Goal: Task Accomplishment & Management: Complete application form

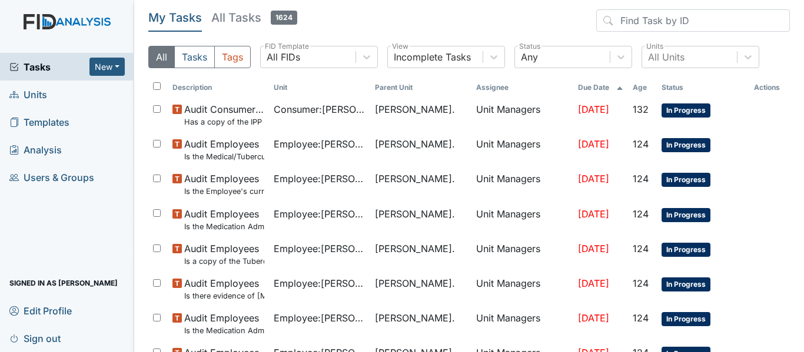
click at [50, 88] on link "Units" at bounding box center [67, 95] width 134 height 28
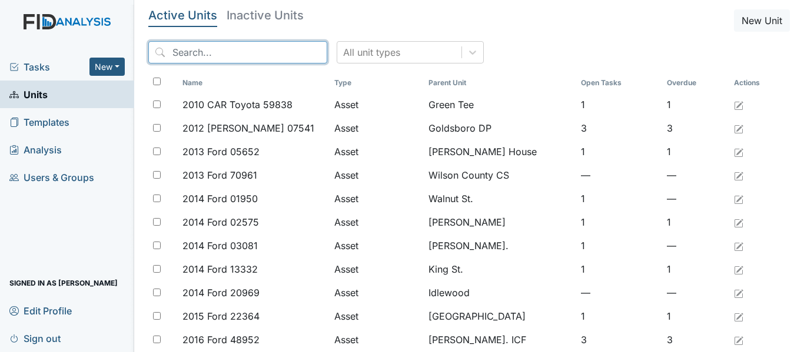
click at [271, 45] on input "search" at bounding box center [237, 52] width 179 height 22
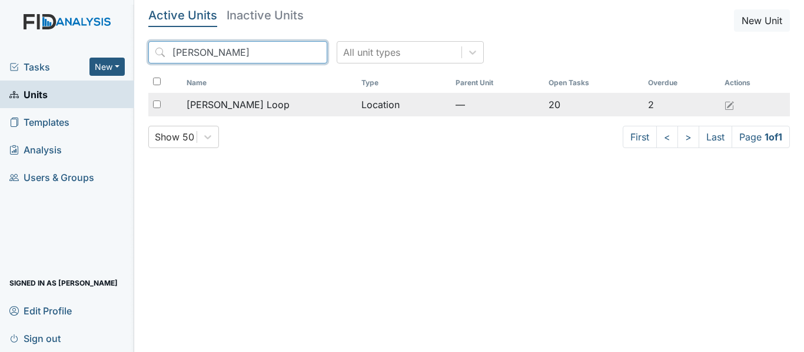
type input "mckeel"
click at [356, 105] on td "Location" at bounding box center [403, 105] width 94 height 24
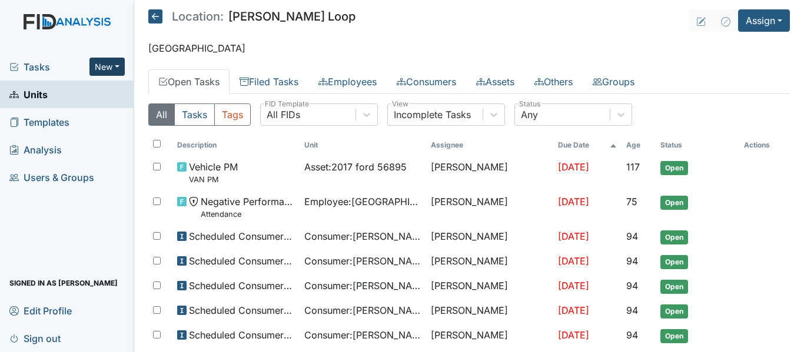
click at [114, 62] on button "New" at bounding box center [106, 67] width 35 height 18
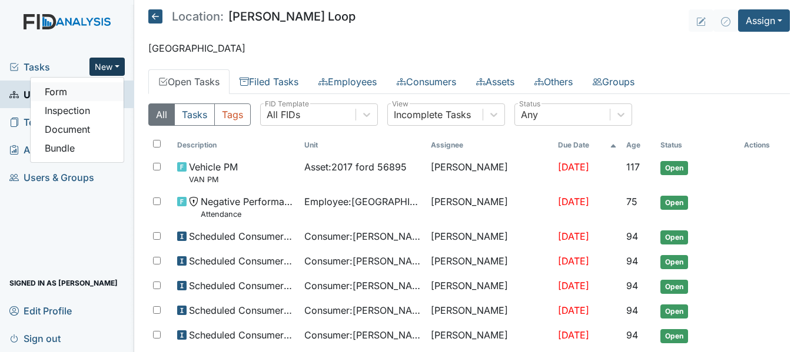
click at [87, 86] on link "Form" at bounding box center [77, 91] width 93 height 19
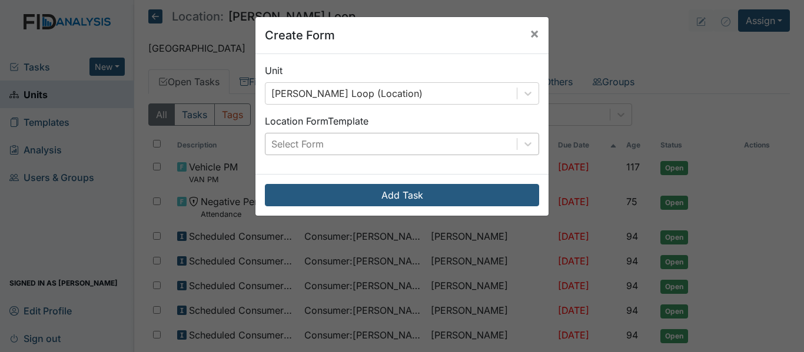
click at [396, 142] on div "Select Form" at bounding box center [390, 144] width 251 height 21
click at [533, 32] on span "×" at bounding box center [533, 33] width 9 height 17
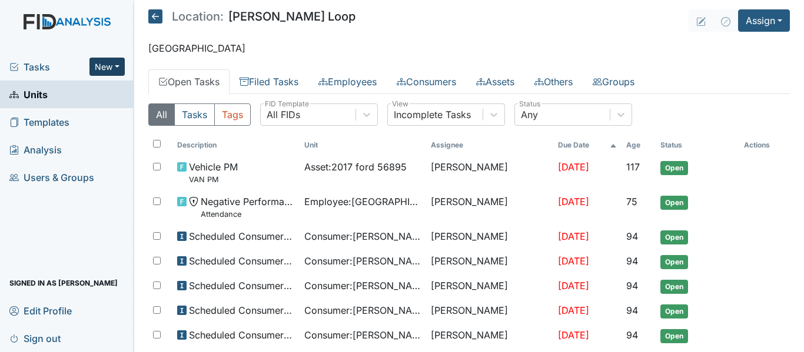
click at [105, 68] on button "New" at bounding box center [106, 67] width 35 height 18
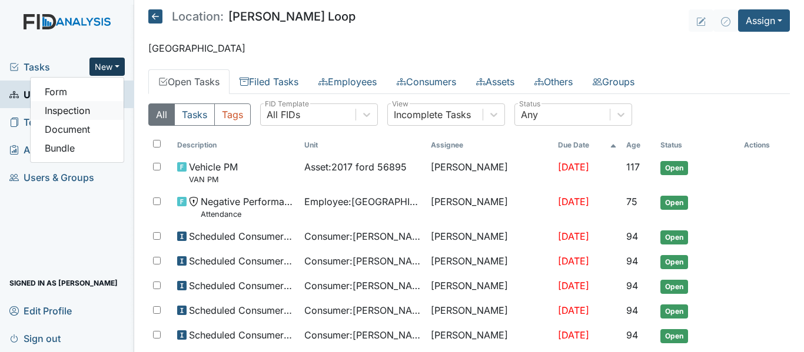
click at [94, 116] on link "Inspection" at bounding box center [77, 110] width 93 height 19
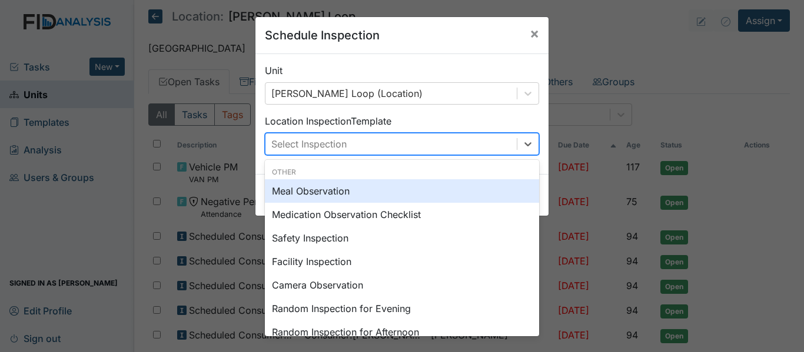
click at [458, 149] on div "Select Inspection" at bounding box center [390, 144] width 251 height 21
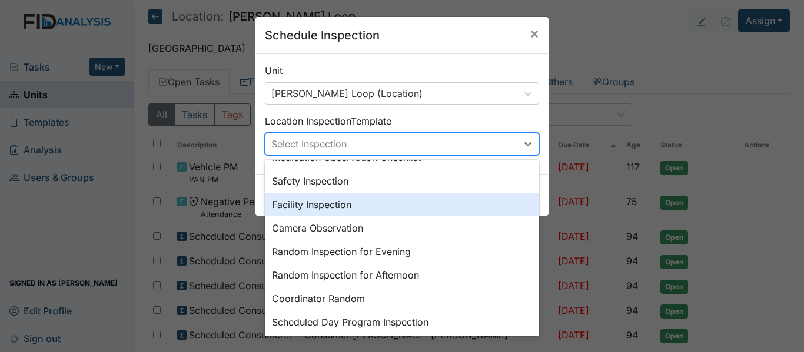
scroll to position [59, 0]
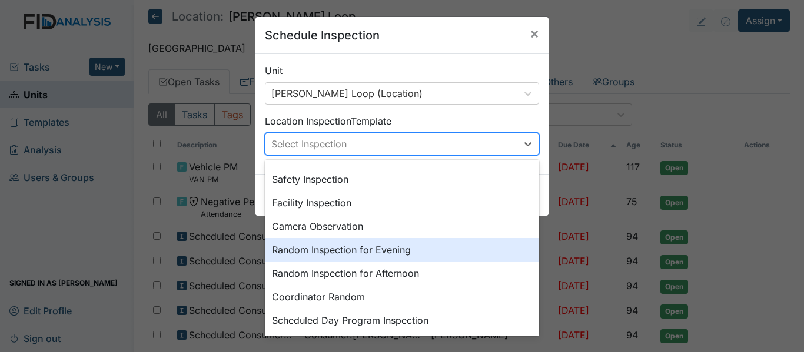
click at [425, 258] on div "Random Inspection for Evening" at bounding box center [402, 250] width 274 height 24
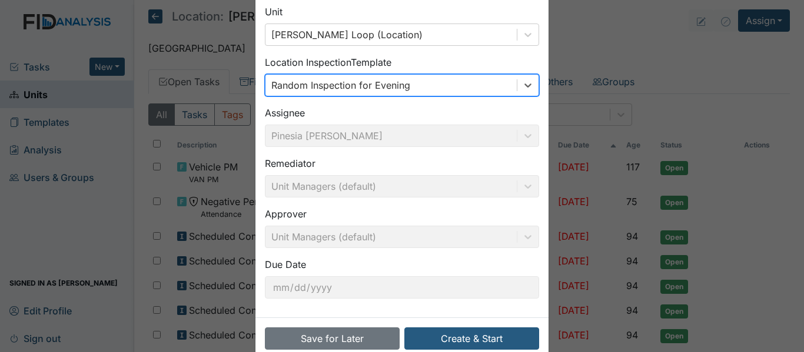
scroll to position [83, 0]
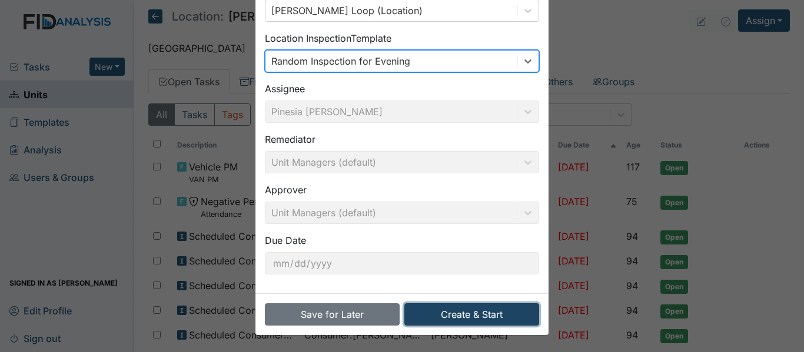
click at [501, 324] on button "Create & Start" at bounding box center [471, 315] width 135 height 22
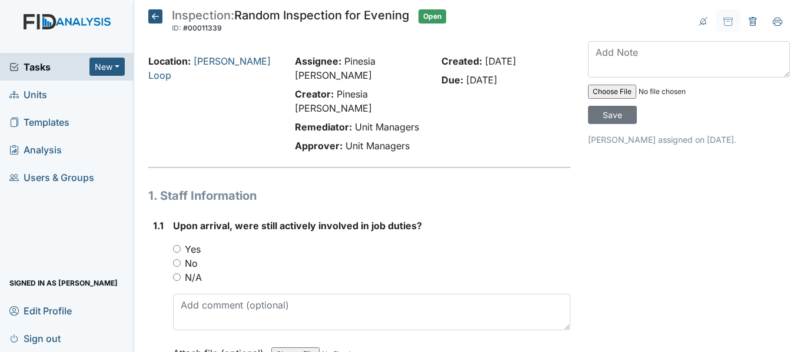
click at [174, 245] on input "Yes" at bounding box center [177, 249] width 8 height 8
radio input "true"
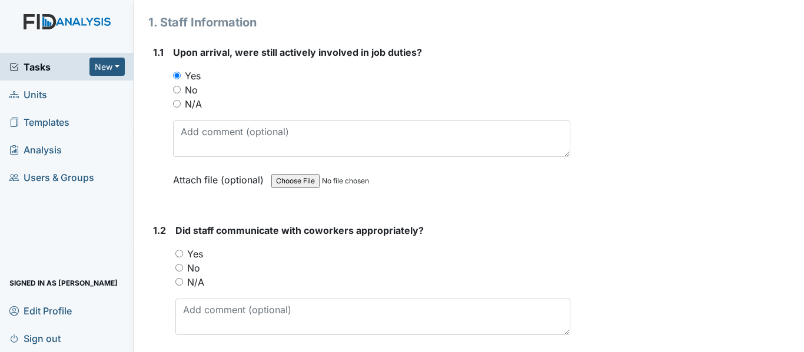
scroll to position [176, 0]
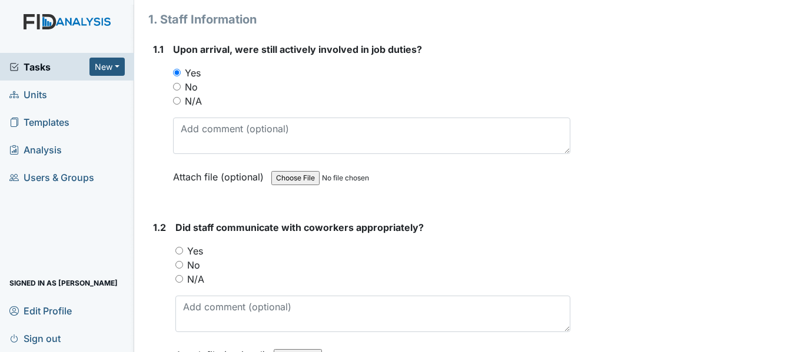
click at [178, 247] on input "Yes" at bounding box center [179, 251] width 8 height 8
radio input "true"
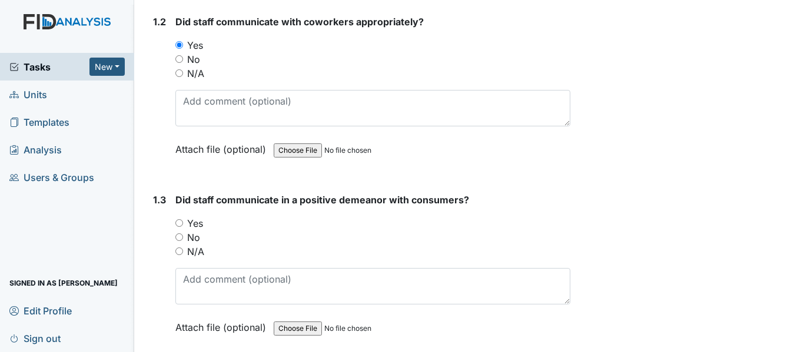
scroll to position [353, 0]
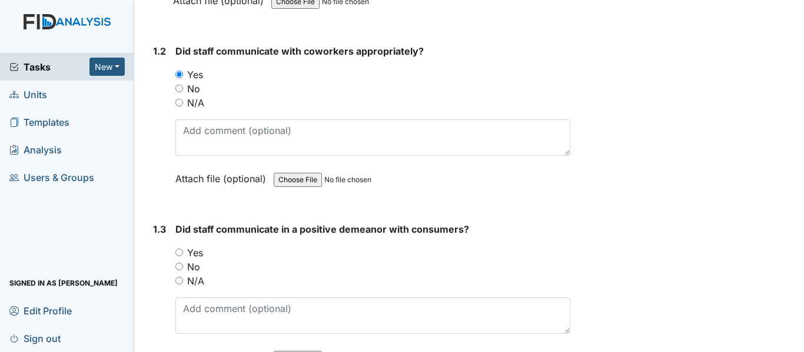
click at [177, 249] on input "Yes" at bounding box center [179, 253] width 8 height 8
radio input "true"
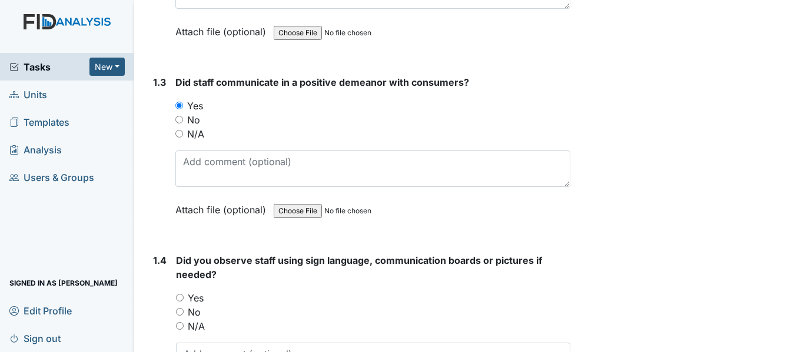
scroll to position [529, 0]
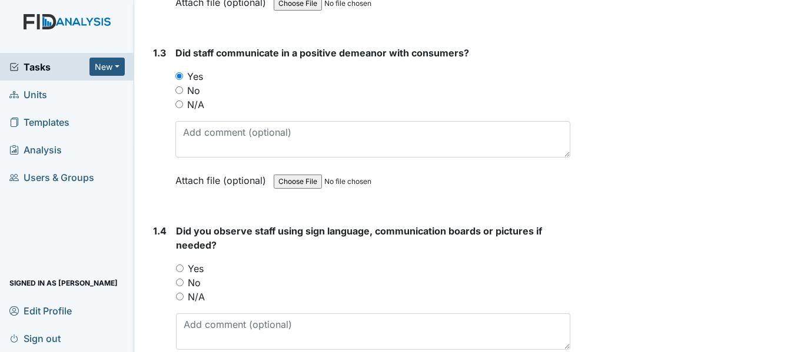
click at [179, 279] on input "No" at bounding box center [180, 283] width 8 height 8
radio input "true"
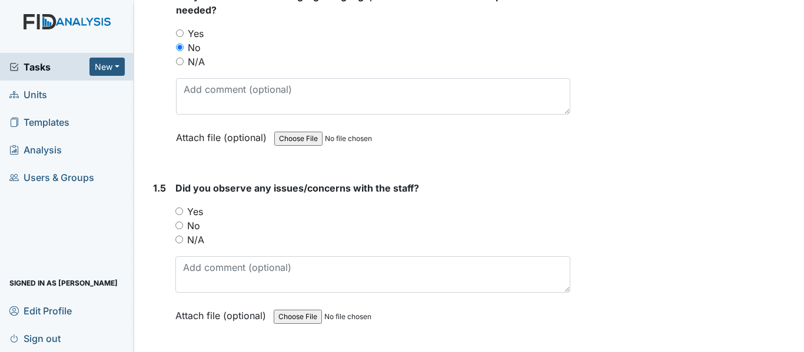
scroll to position [706, 0]
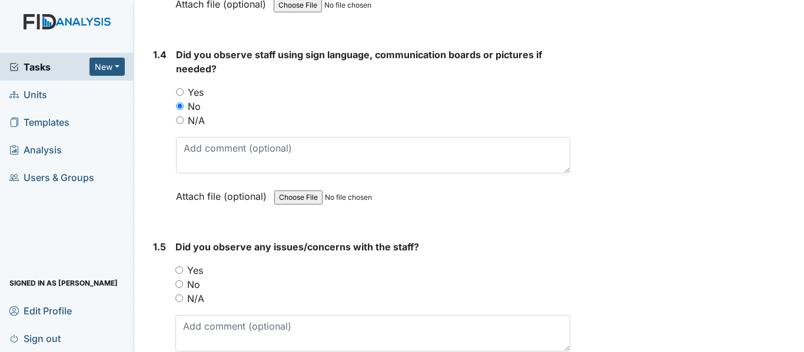
click at [181, 281] on input "No" at bounding box center [179, 285] width 8 height 8
radio input "true"
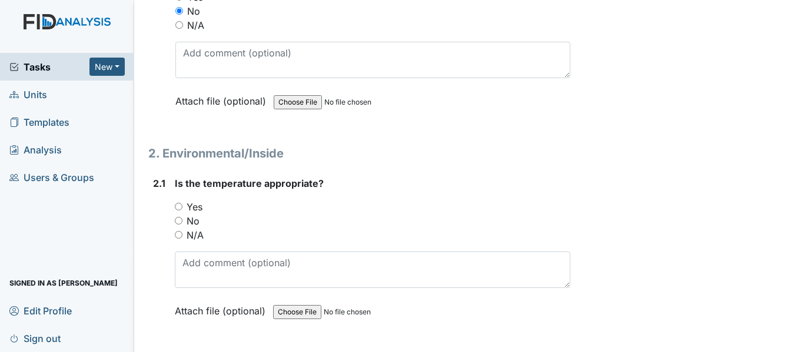
scroll to position [1000, 0]
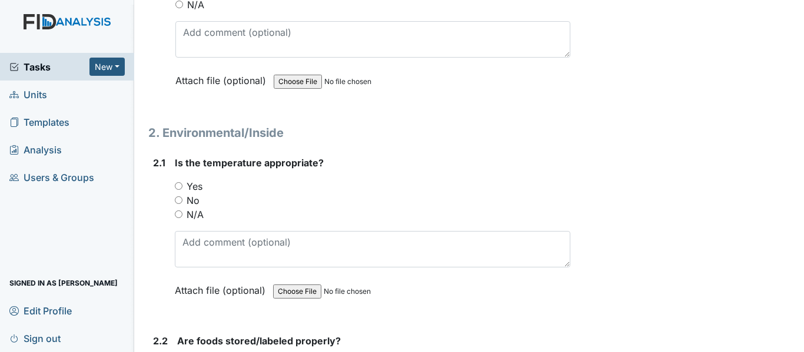
click at [178, 182] on input "Yes" at bounding box center [179, 186] width 8 height 8
radio input "true"
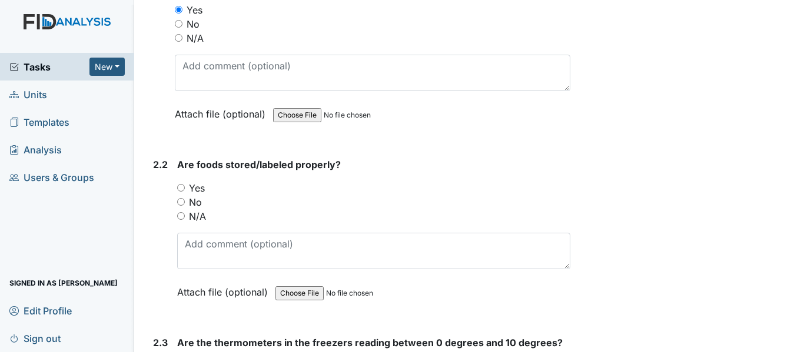
scroll to position [1235, 0]
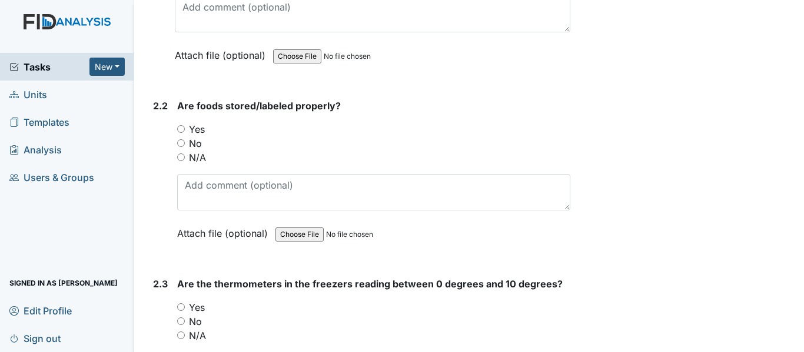
click at [182, 125] on input "Yes" at bounding box center [181, 129] width 8 height 8
radio input "true"
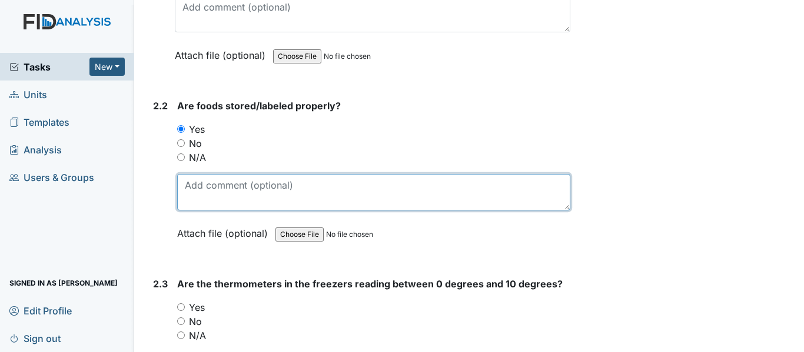
click at [497, 174] on textarea at bounding box center [373, 192] width 393 height 36
click at [242, 174] on textarea at bounding box center [373, 192] width 393 height 36
type textarea "N"
type textarea "S"
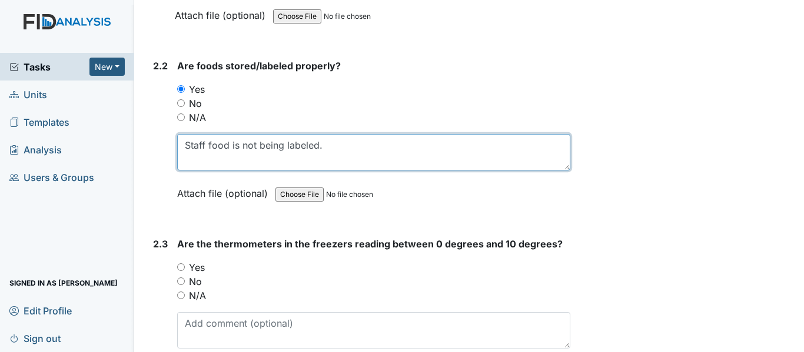
scroll to position [1353, 0]
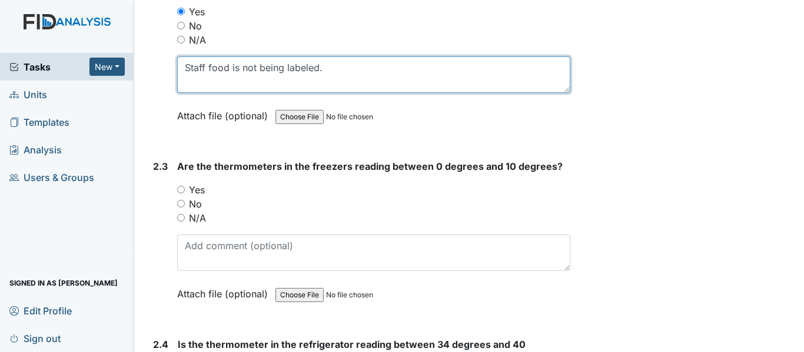
type textarea "Staff food is not being labeled."
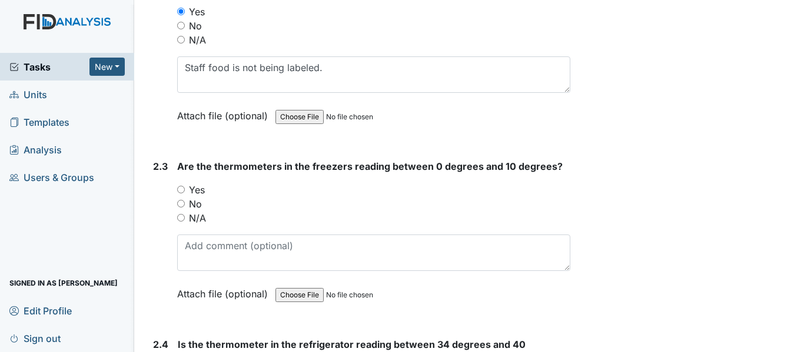
click at [182, 200] on input "No" at bounding box center [181, 204] width 8 height 8
radio input "true"
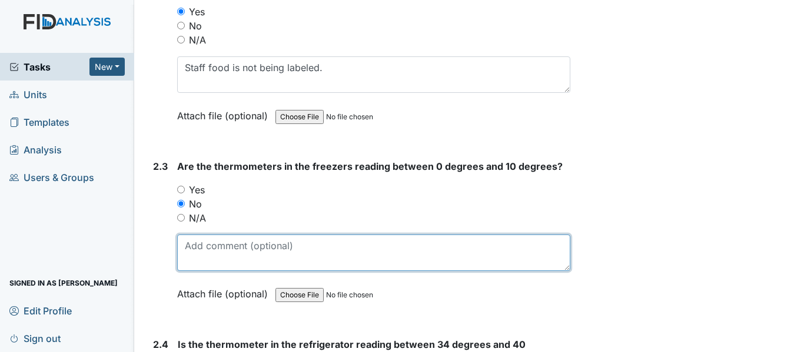
click at [278, 235] on textarea at bounding box center [373, 253] width 393 height 36
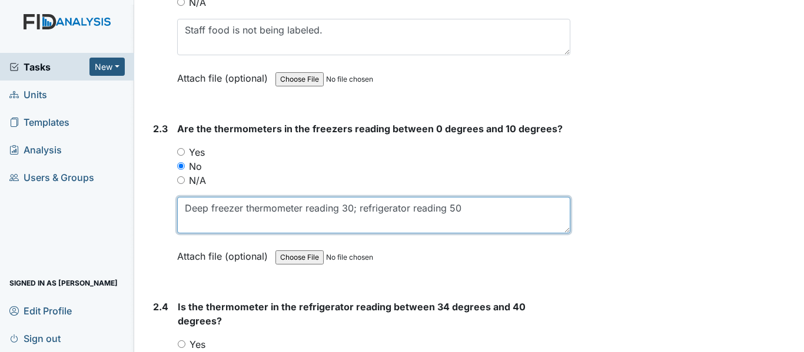
scroll to position [1412, 0]
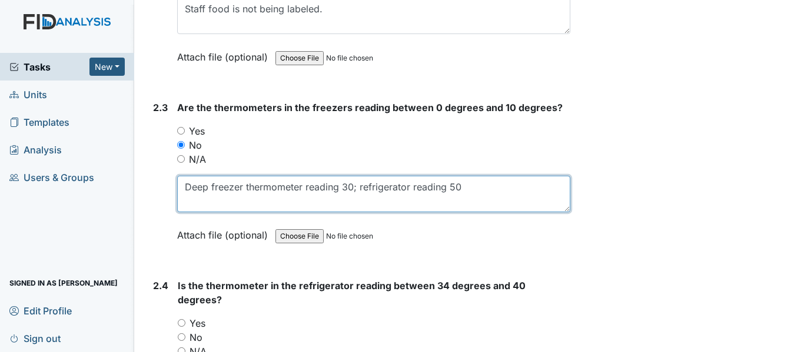
drag, startPoint x: 489, startPoint y: 159, endPoint x: 171, endPoint y: 136, distance: 319.1
click at [171, 136] on div "2.3 Are the thermometers in the freezers reading between 0 degrees and 10 degre…" at bounding box center [359, 180] width 422 height 159
click at [509, 176] on textarea "Deep freezer thermometer reading 30; refrigerator reading 50" at bounding box center [373, 194] width 393 height 36
click at [494, 176] on textarea "Deep freezer thermometer reading 30; refrigerator reading 50" at bounding box center [373, 194] width 393 height 36
drag, startPoint x: 491, startPoint y: 163, endPoint x: 359, endPoint y: 166, distance: 131.8
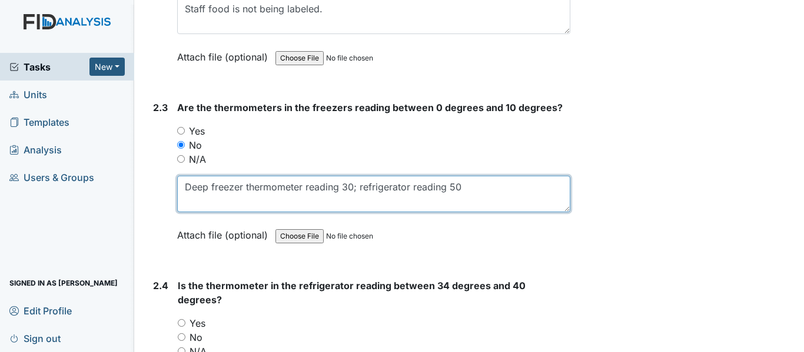
click at [359, 176] on textarea "Deep freezer thermometer reading 30; refrigerator reading 50" at bounding box center [373, 194] width 393 height 36
type textarea "Deep freezer thermometer reading 30;"
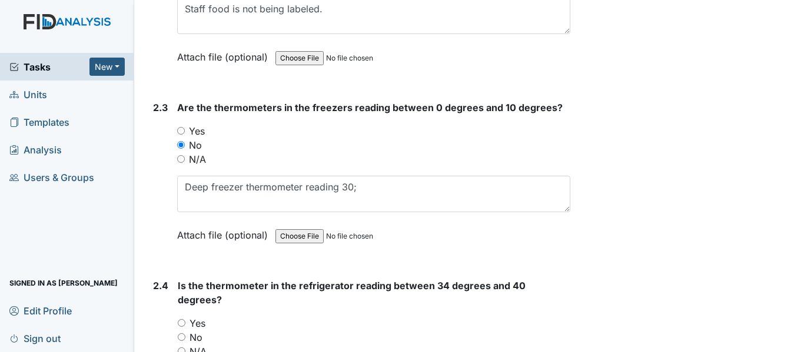
click at [178, 334] on input "No" at bounding box center [182, 338] width 8 height 8
radio input "true"
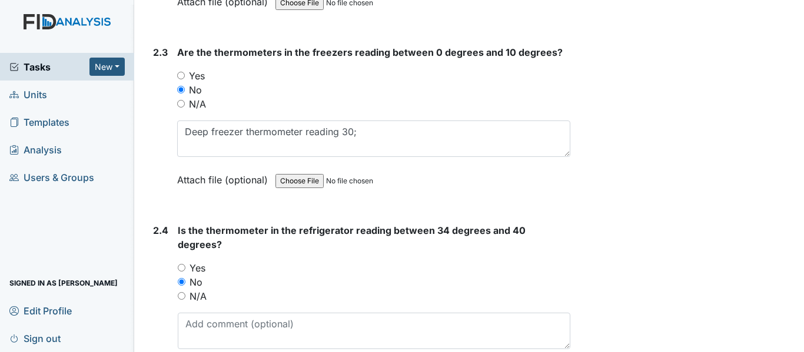
scroll to position [1588, 0]
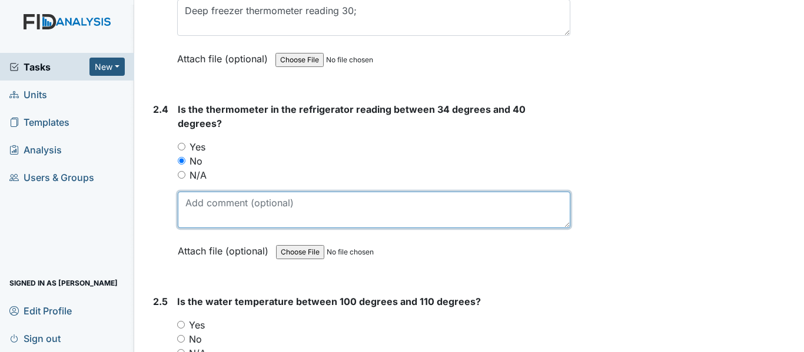
click at [268, 192] on textarea at bounding box center [374, 210] width 392 height 36
paste textarea "refrigerator reading 50"
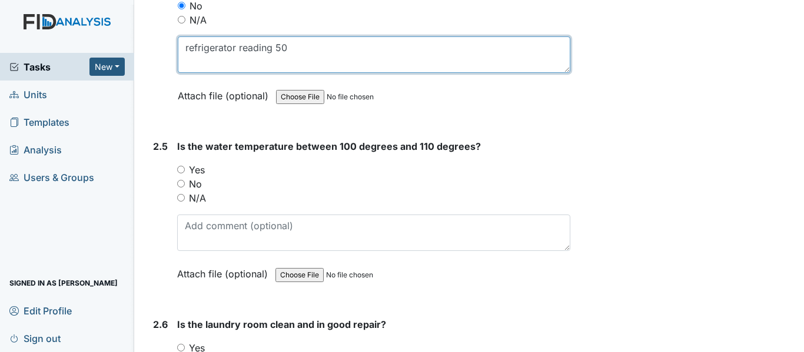
scroll to position [1765, 0]
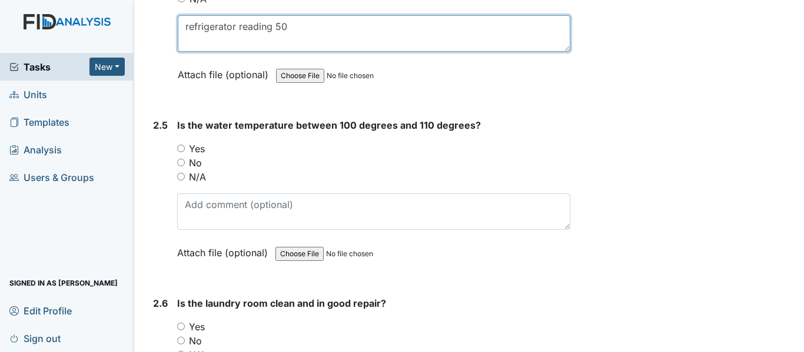
type textarea "refrigerator reading 50"
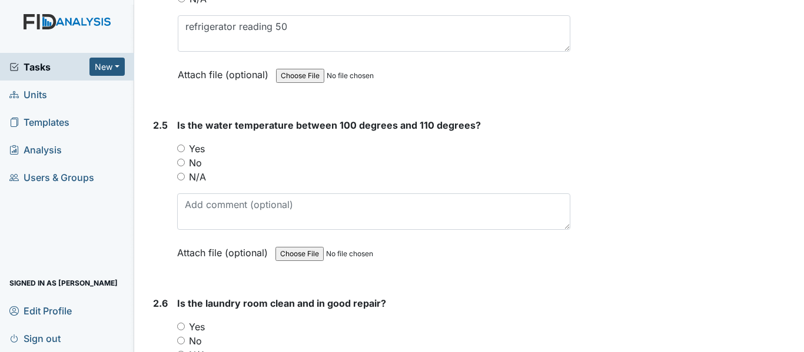
click at [179, 145] on input "Yes" at bounding box center [181, 149] width 8 height 8
radio input "true"
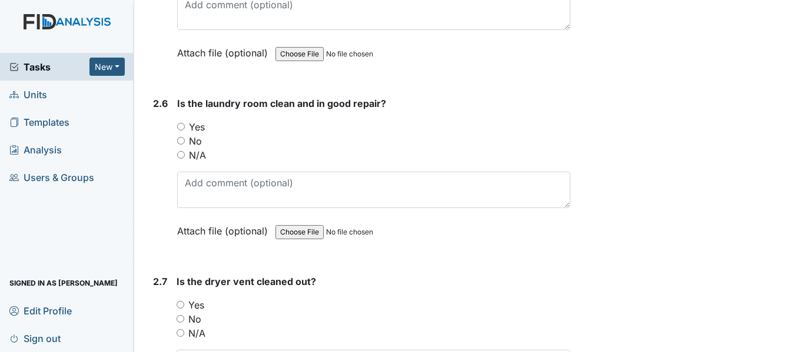
scroll to position [2000, 0]
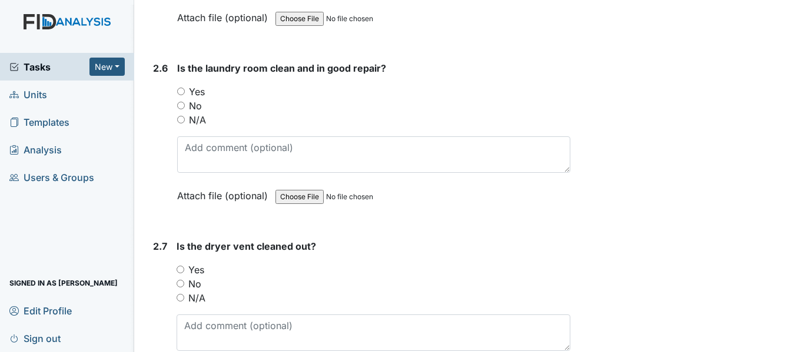
click at [184, 88] on input "Yes" at bounding box center [181, 92] width 8 height 8
radio input "true"
click at [181, 280] on input "No" at bounding box center [180, 284] width 8 height 8
radio input "true"
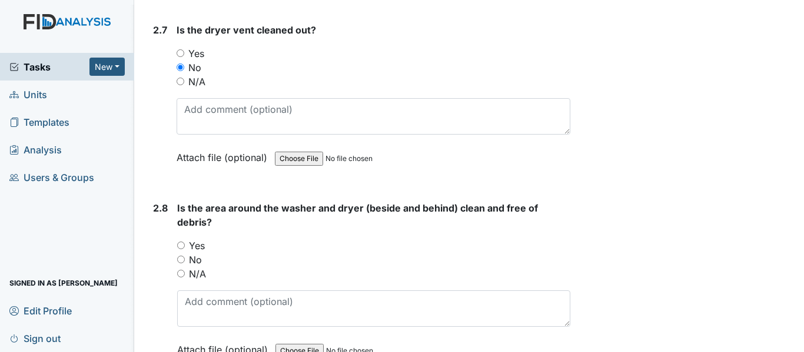
scroll to position [2235, 0]
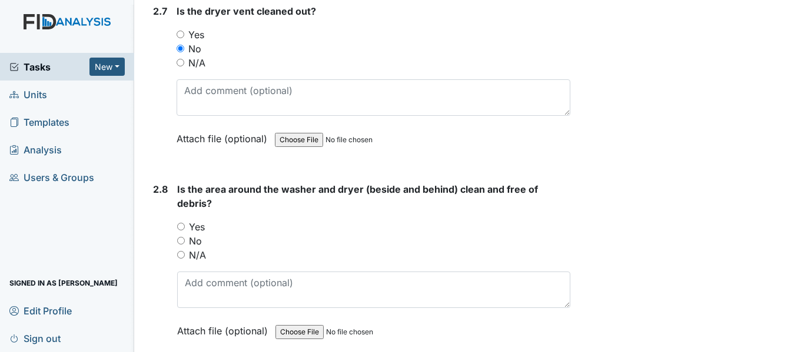
click at [181, 223] on input "Yes" at bounding box center [181, 227] width 8 height 8
radio input "true"
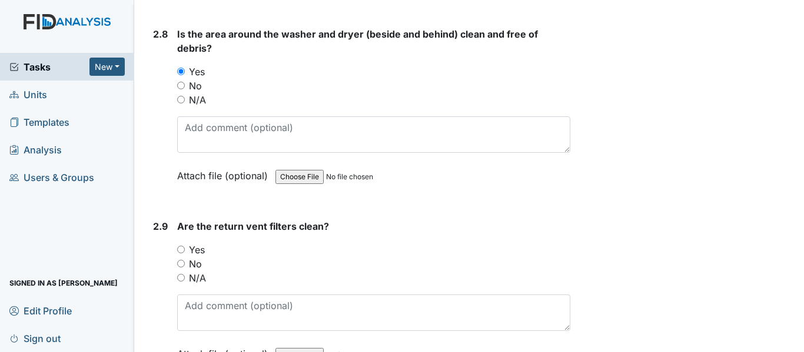
scroll to position [2412, 0]
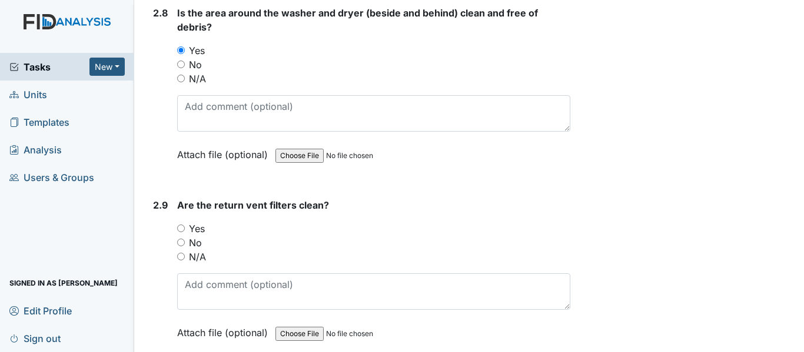
click at [181, 225] on input "Yes" at bounding box center [181, 229] width 8 height 8
radio input "true"
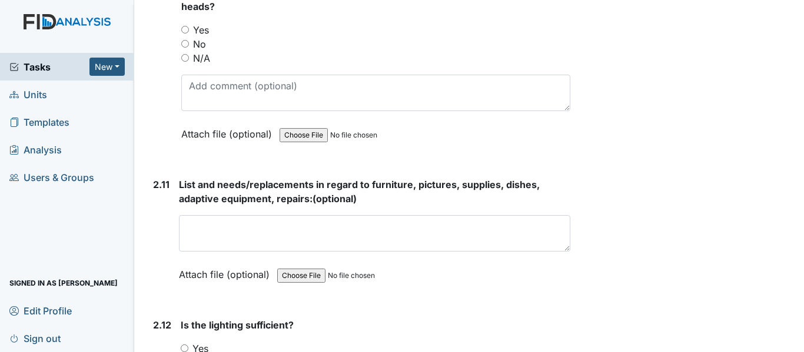
scroll to position [2824, 0]
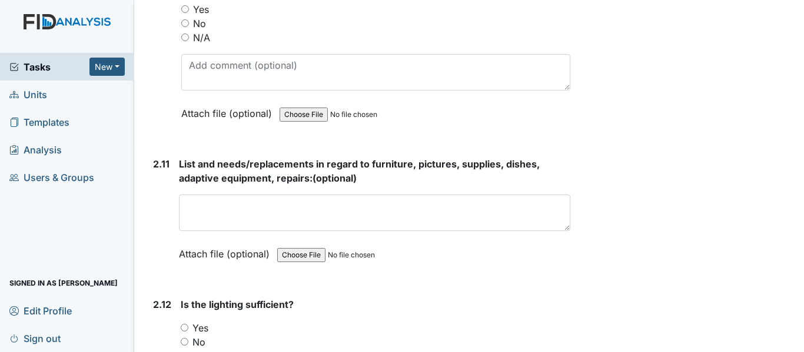
click at [184, 324] on input "Yes" at bounding box center [185, 328] width 8 height 8
radio input "true"
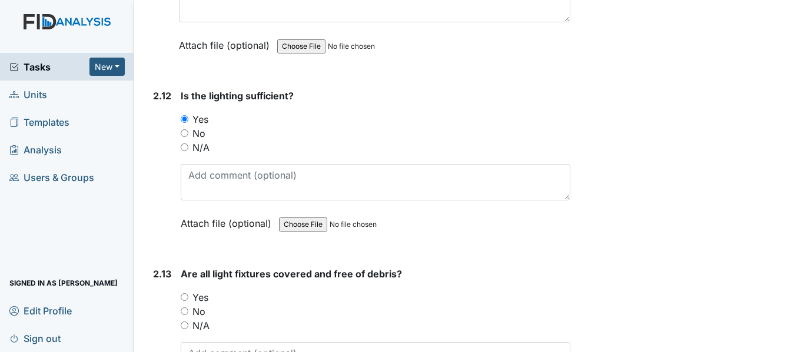
scroll to position [3059, 0]
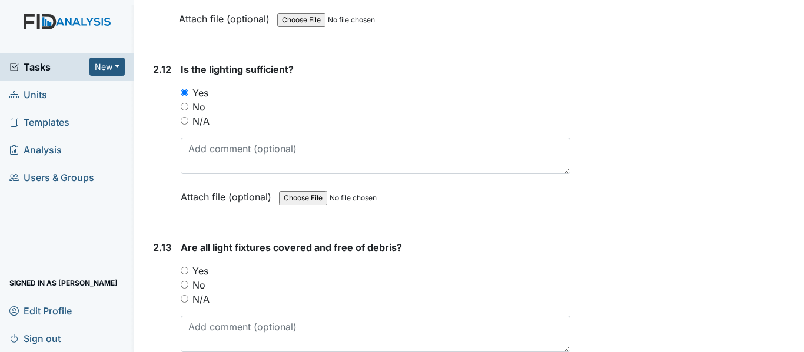
click at [183, 267] on input "Yes" at bounding box center [185, 271] width 8 height 8
radio input "true"
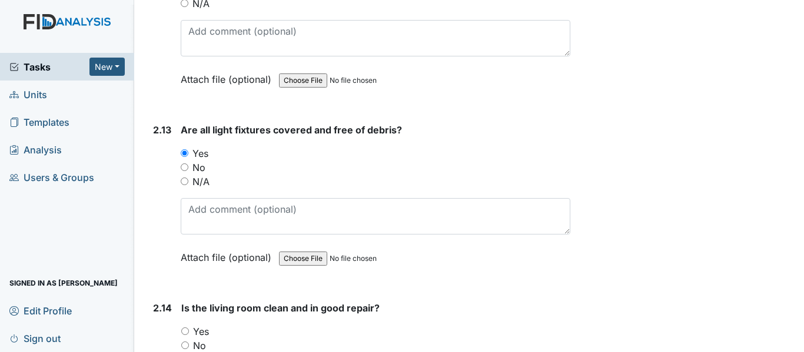
scroll to position [3235, 0]
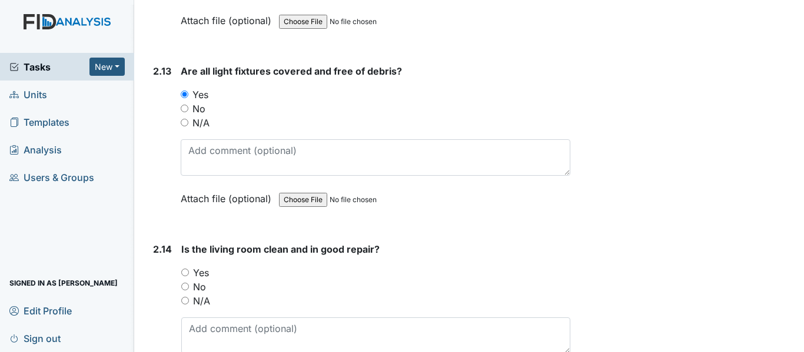
click at [181, 269] on input "Yes" at bounding box center [185, 273] width 8 height 8
radio input "true"
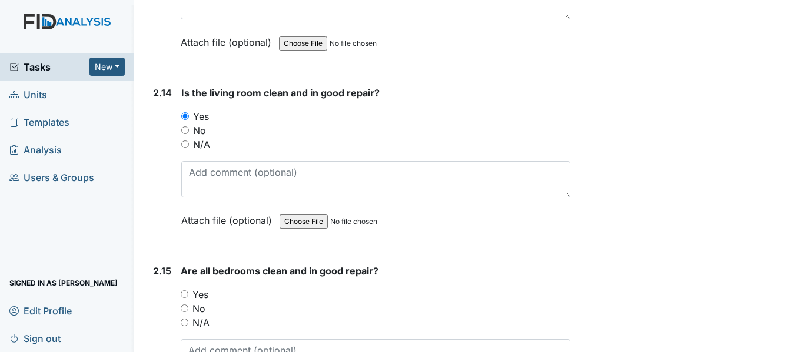
scroll to position [3471, 0]
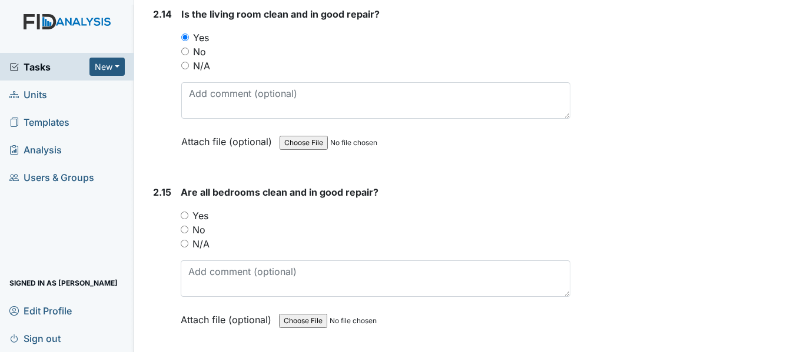
click at [184, 212] on input "Yes" at bounding box center [185, 216] width 8 height 8
radio input "true"
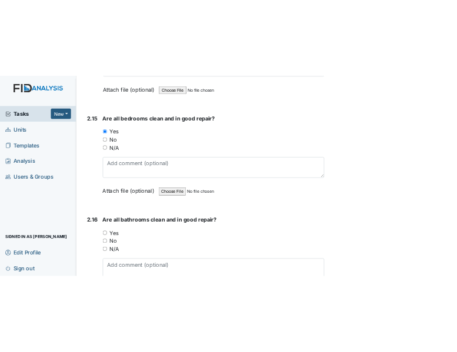
scroll to position [3647, 0]
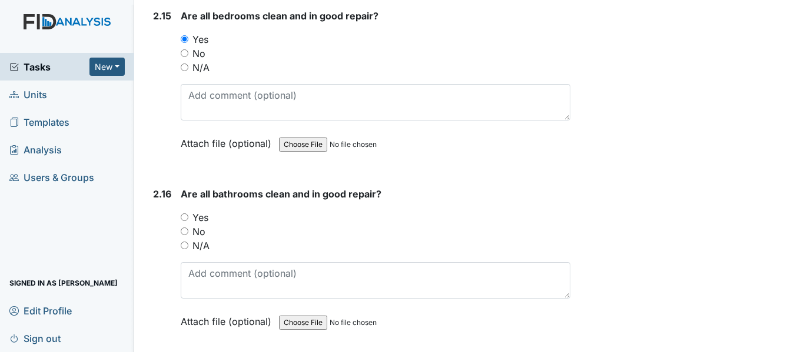
click at [185, 228] on input "No" at bounding box center [185, 232] width 8 height 8
radio input "true"
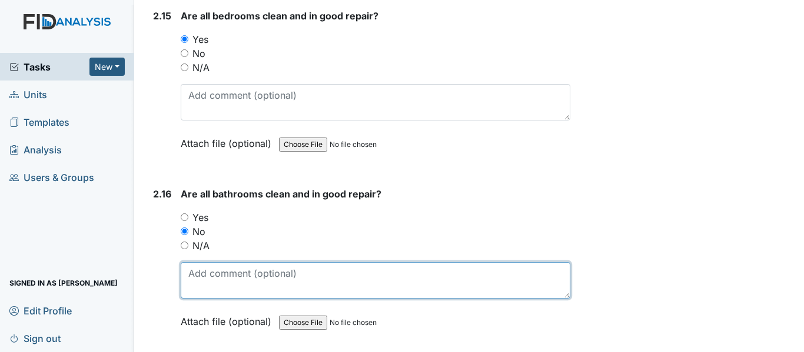
click at [257, 262] on textarea at bounding box center [375, 280] width 389 height 36
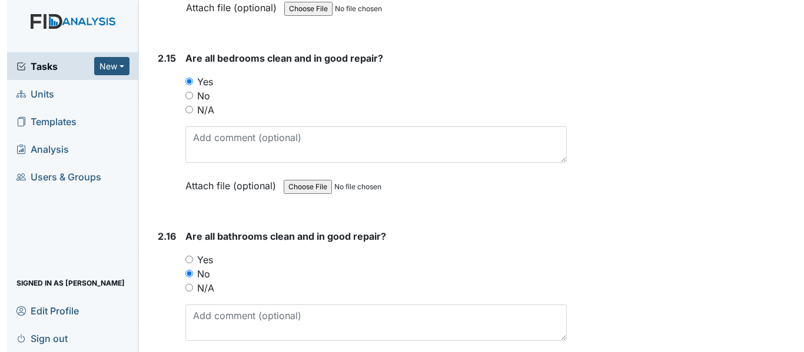
scroll to position [3605, 0]
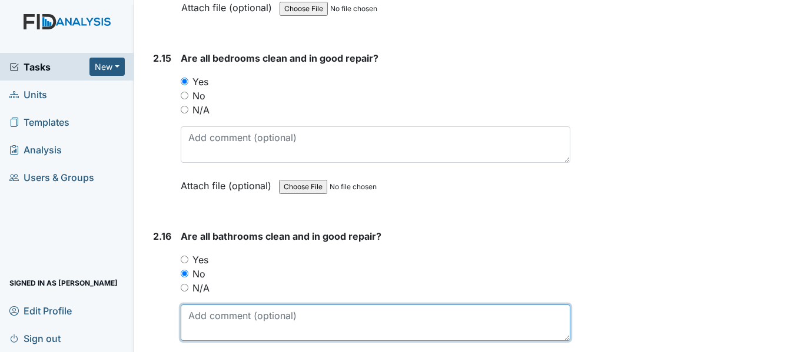
click at [278, 305] on textarea at bounding box center [375, 323] width 389 height 36
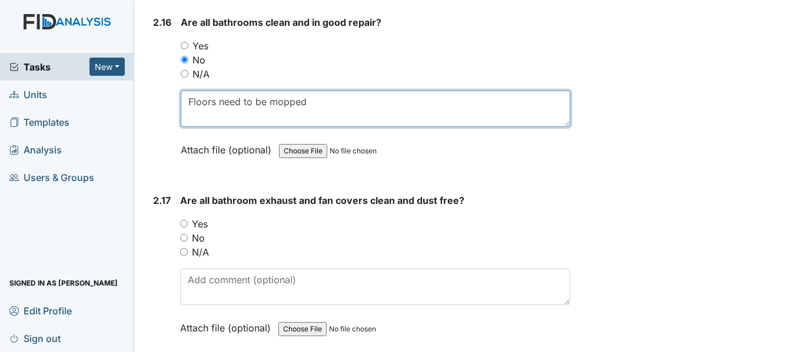
scroll to position [3840, 0]
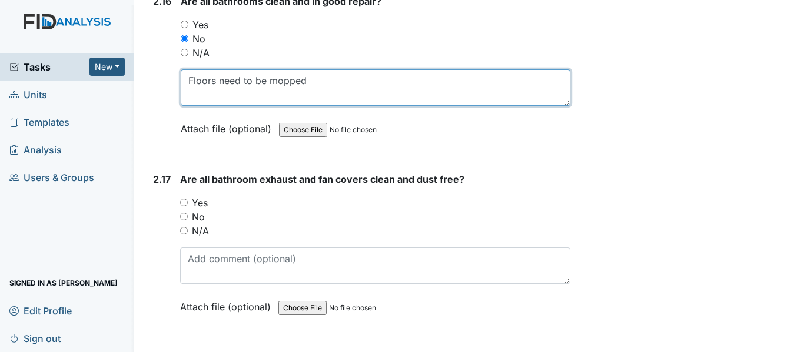
type textarea "Floors need to be mopped"
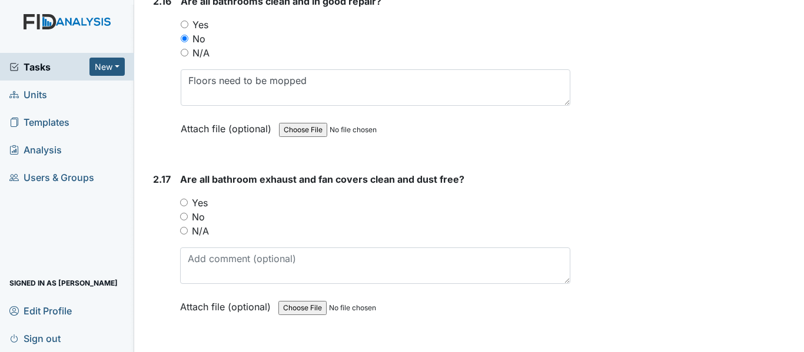
click at [182, 199] on input "Yes" at bounding box center [184, 203] width 8 height 8
radio input "true"
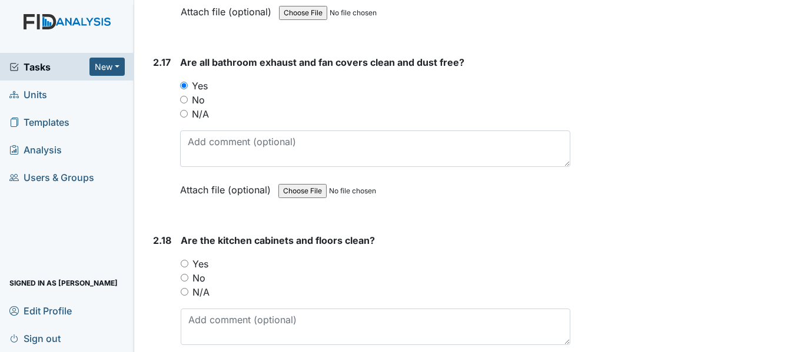
scroll to position [3958, 0]
click at [184, 259] on input "Yes" at bounding box center [185, 263] width 8 height 8
radio input "true"
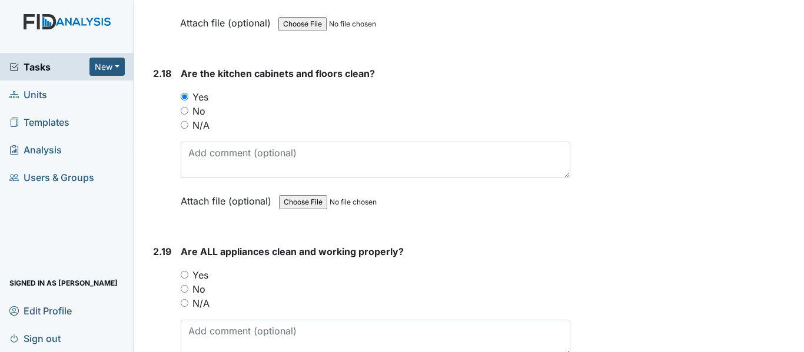
scroll to position [4134, 0]
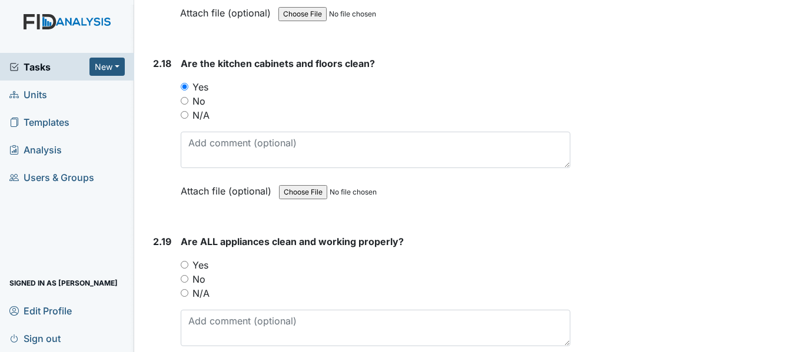
click at [184, 261] on input "Yes" at bounding box center [185, 265] width 8 height 8
radio input "true"
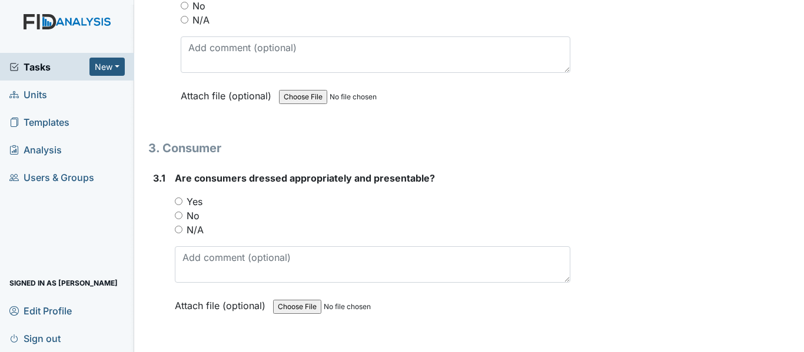
scroll to position [4428, 0]
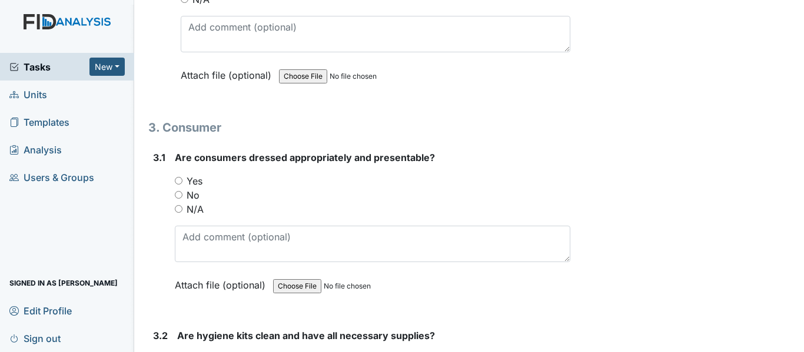
click at [181, 177] on input "Yes" at bounding box center [179, 181] width 8 height 8
radio input "true"
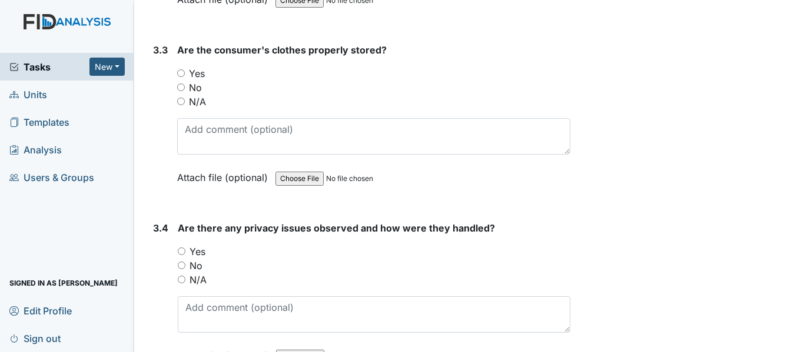
scroll to position [4899, 0]
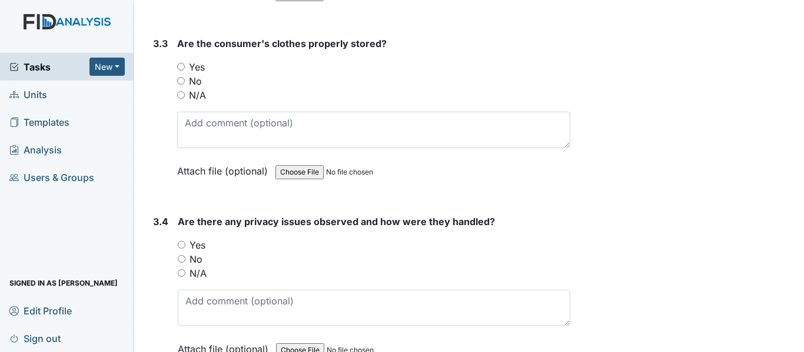
click at [181, 255] on input "No" at bounding box center [182, 259] width 8 height 8
radio input "true"
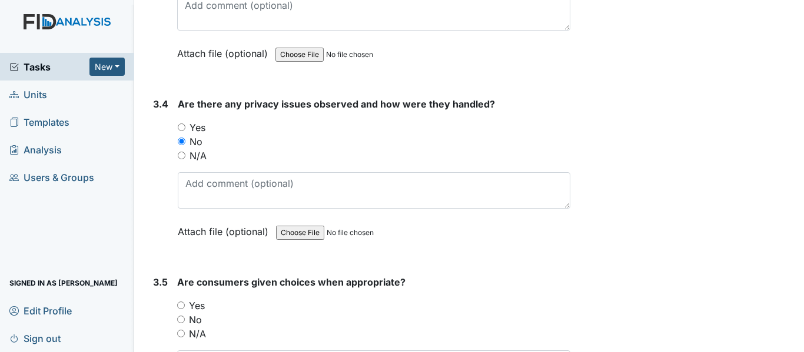
scroll to position [5075, 0]
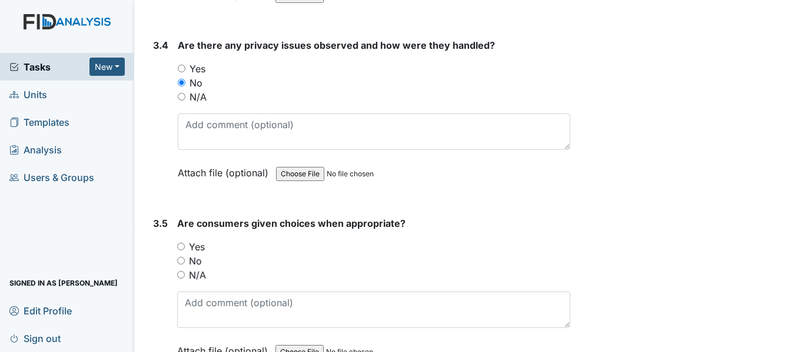
click at [178, 243] on input "Yes" at bounding box center [181, 247] width 8 height 8
radio input "true"
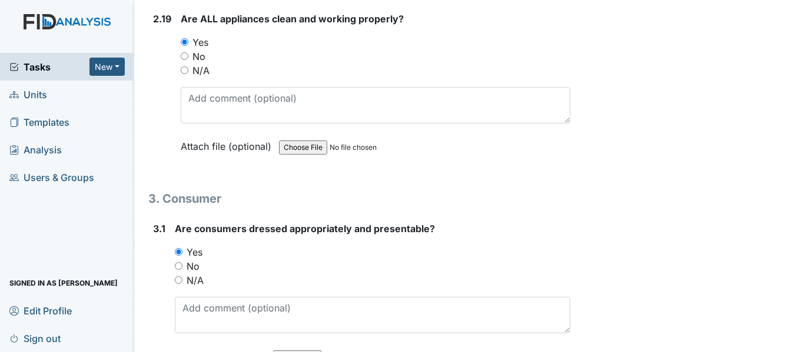
scroll to position [4487, 0]
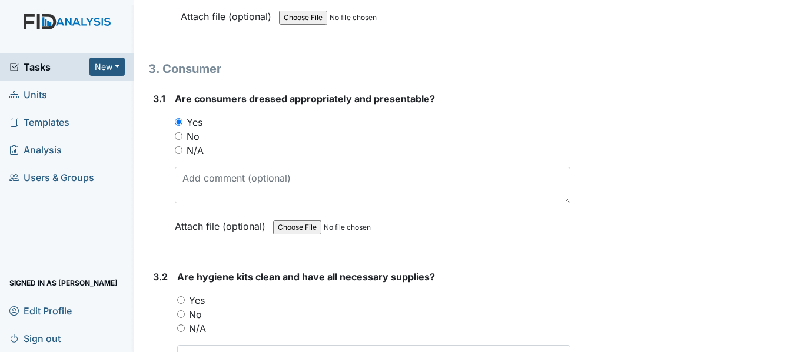
click at [179, 296] on input "Yes" at bounding box center [181, 300] width 8 height 8
radio input "true"
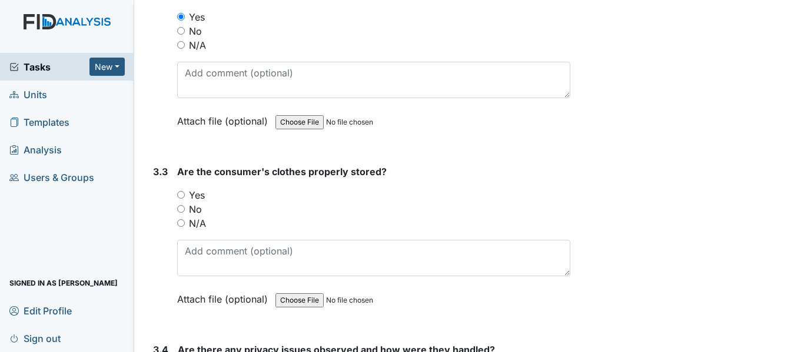
scroll to position [4781, 0]
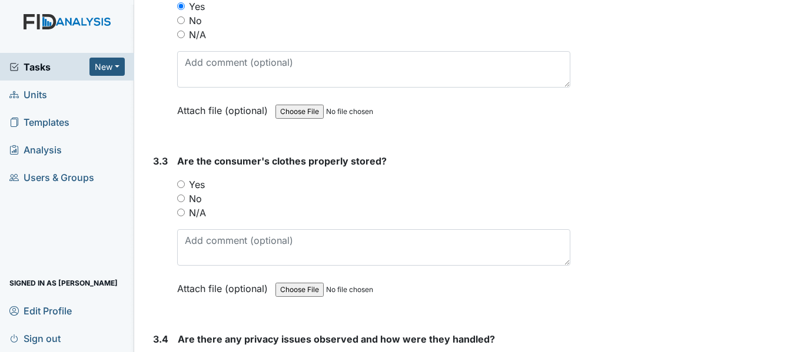
click at [181, 181] on input "Yes" at bounding box center [181, 185] width 8 height 8
radio input "true"
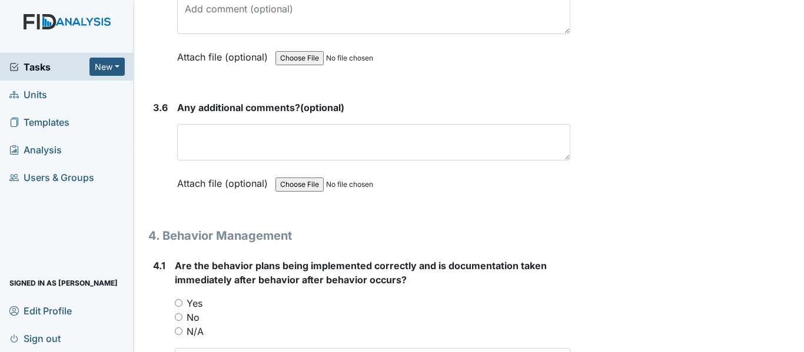
scroll to position [5428, 0]
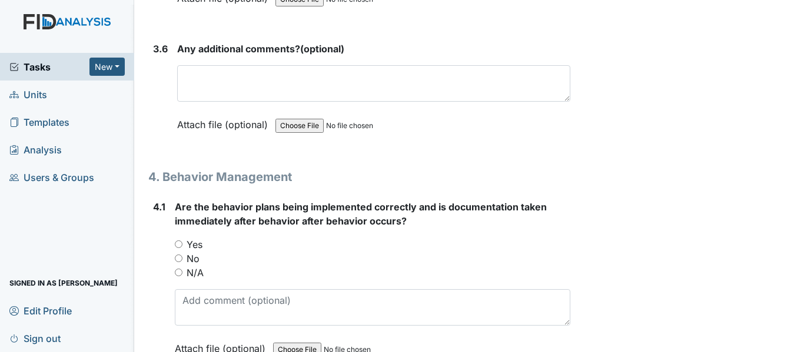
click at [180, 241] on input "Yes" at bounding box center [179, 245] width 8 height 8
radio input "true"
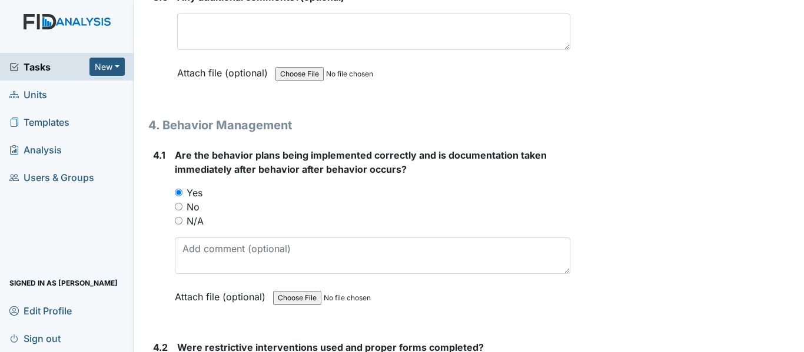
scroll to position [5605, 0]
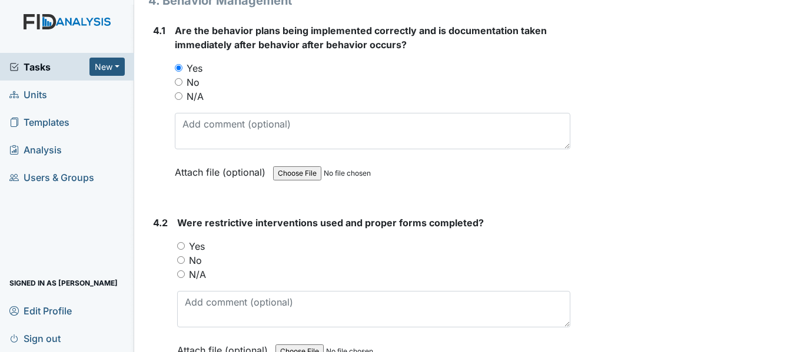
click at [182, 256] on input "No" at bounding box center [181, 260] width 8 height 8
radio input "true"
click at [181, 271] on input "N/A" at bounding box center [181, 275] width 8 height 8
radio input "true"
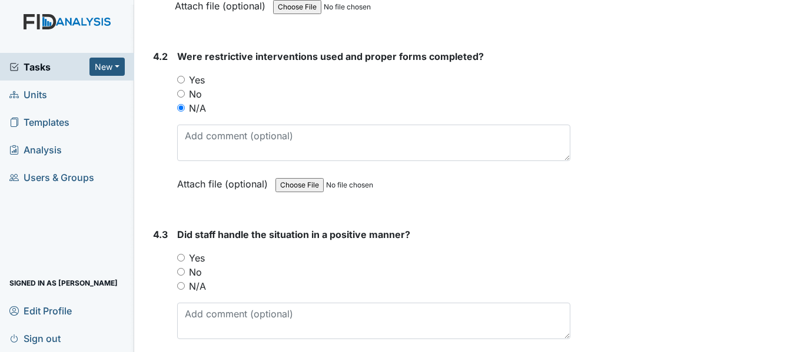
scroll to position [5781, 0]
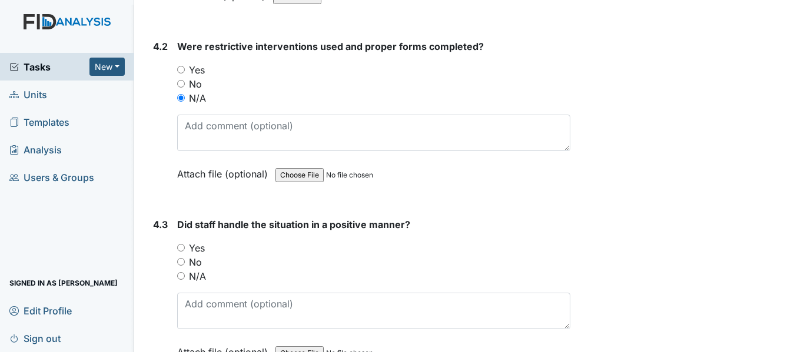
click at [179, 272] on input "N/A" at bounding box center [181, 276] width 8 height 8
radio input "true"
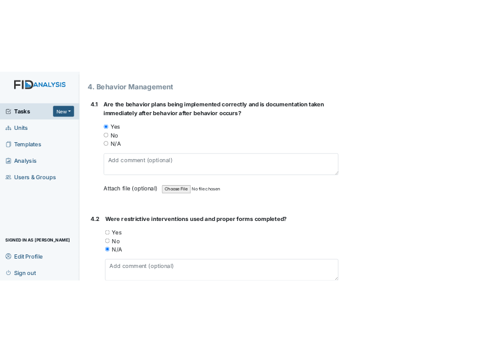
scroll to position [5546, 0]
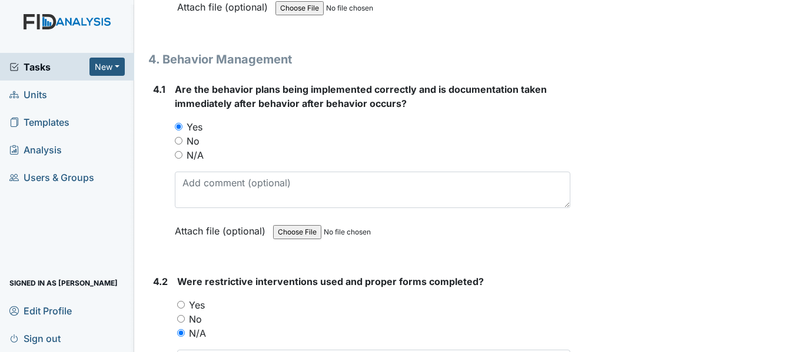
click at [177, 151] on input "N/A" at bounding box center [179, 155] width 8 height 8
radio input "true"
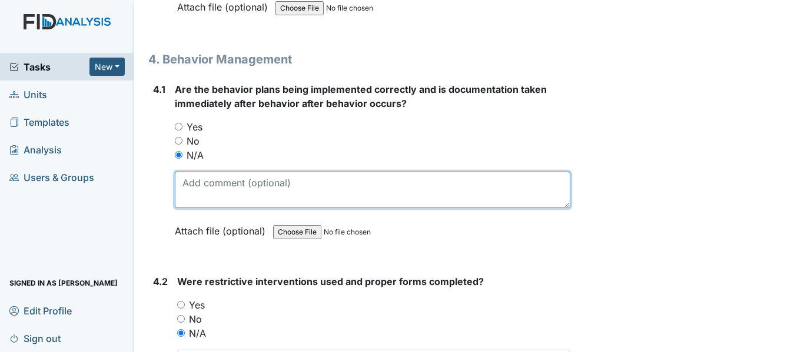
click at [220, 172] on textarea at bounding box center [372, 190] width 395 height 36
type textarea "o"
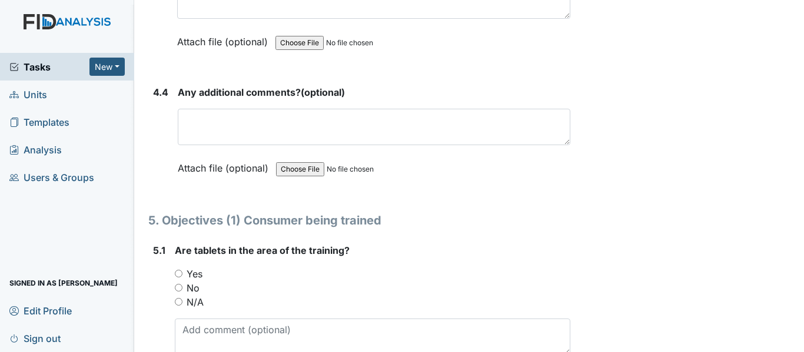
scroll to position [6111, 0]
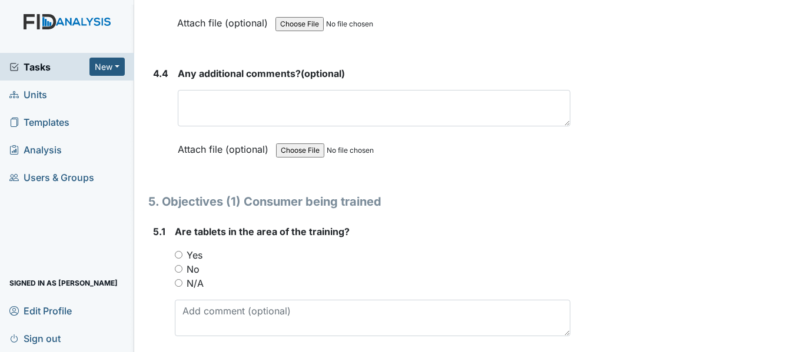
type textarea "No behavior issues/concerns during inspection."
click at [179, 251] on input "Yes" at bounding box center [179, 255] width 8 height 8
radio input "true"
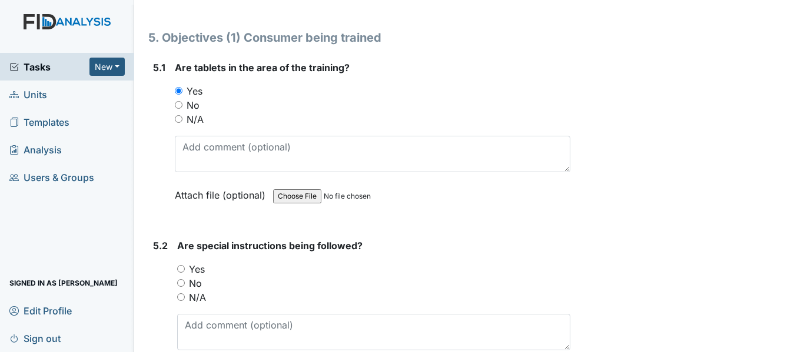
scroll to position [6287, 0]
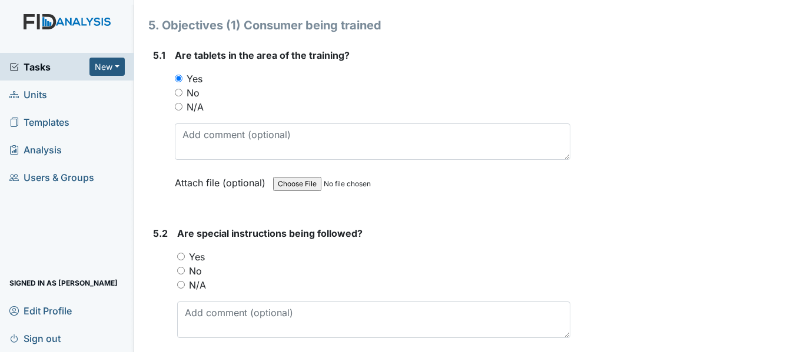
click at [181, 281] on input "N/A" at bounding box center [181, 285] width 8 height 8
radio input "true"
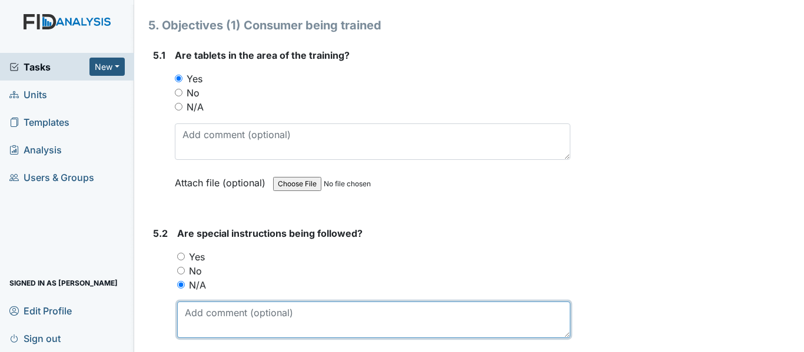
click at [253, 302] on textarea at bounding box center [373, 320] width 393 height 36
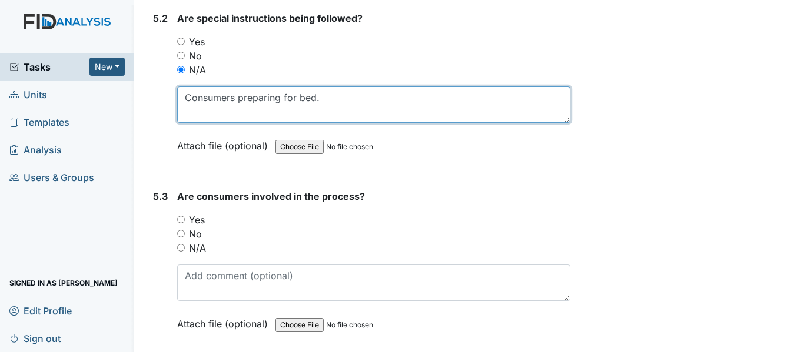
scroll to position [6523, 0]
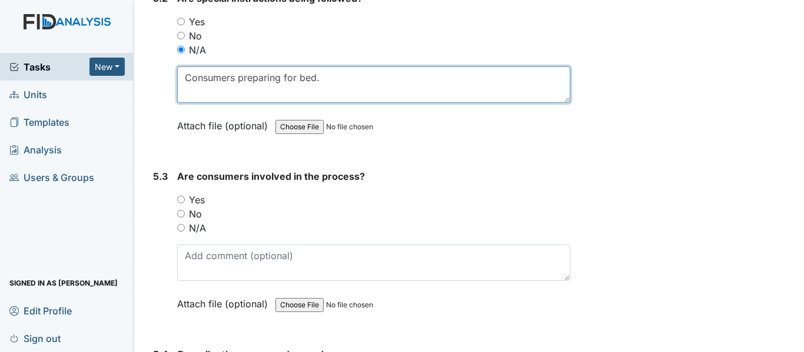
type textarea "Consumers preparing for bed."
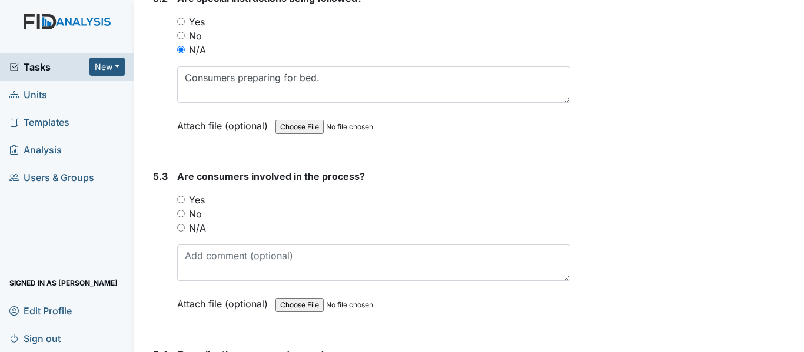
click at [181, 224] on input "N/A" at bounding box center [181, 228] width 8 height 8
radio input "true"
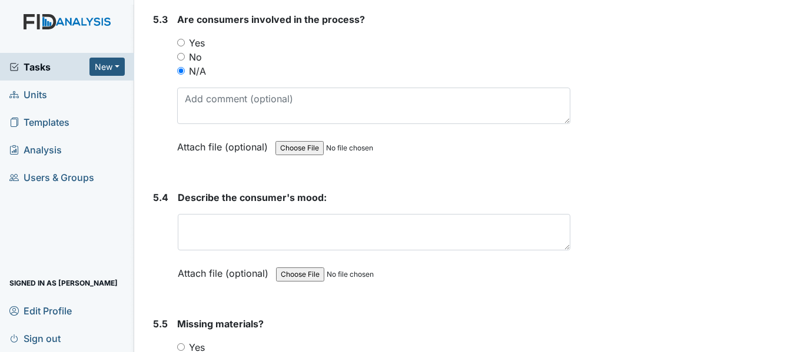
scroll to position [6699, 0]
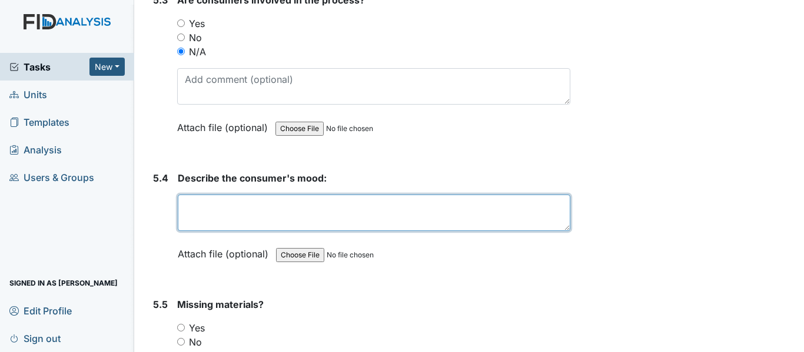
click at [393, 195] on textarea at bounding box center [374, 213] width 392 height 36
click at [198, 195] on textarea "AS and CF were in the bed asleep" at bounding box center [374, 213] width 392 height 36
click at [377, 195] on textarea "AS, KS, and CF were in the bed asleep" at bounding box center [374, 213] width 392 height 36
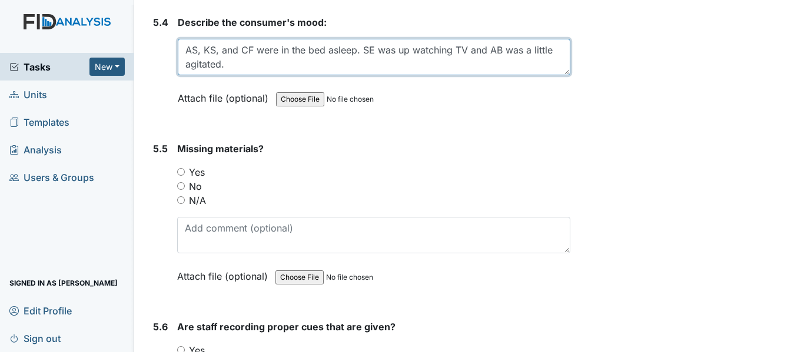
scroll to position [6875, 0]
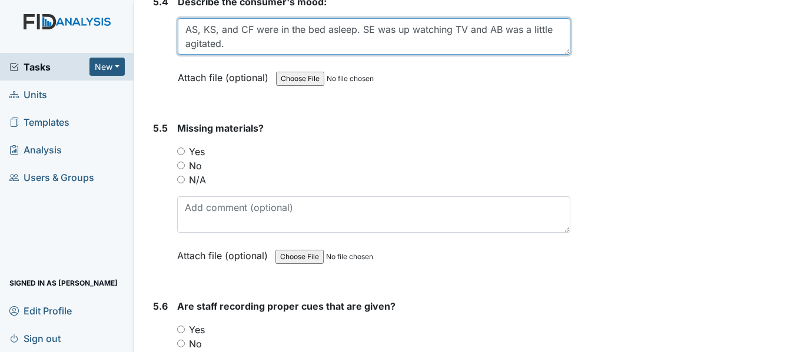
type textarea "AS, KS, and CF were in the bed asleep. SE was up watching TV and AB was a littl…"
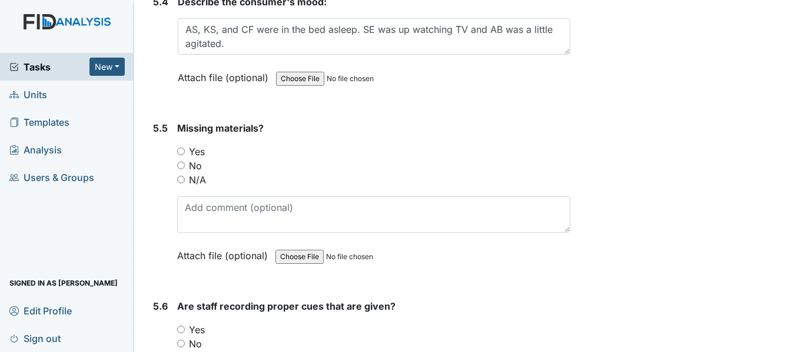
click at [180, 176] on input "N/A" at bounding box center [181, 180] width 8 height 8
radio input "true"
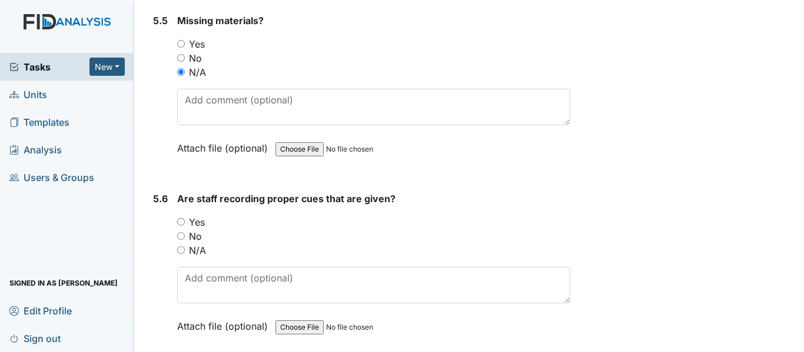
scroll to position [6993, 0]
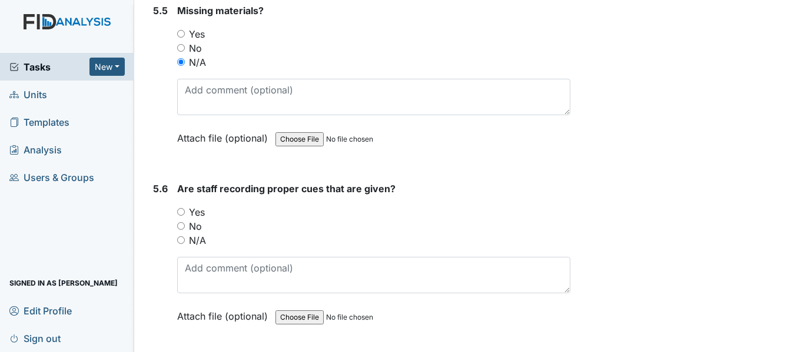
click at [179, 236] on input "N/A" at bounding box center [181, 240] width 8 height 8
radio input "true"
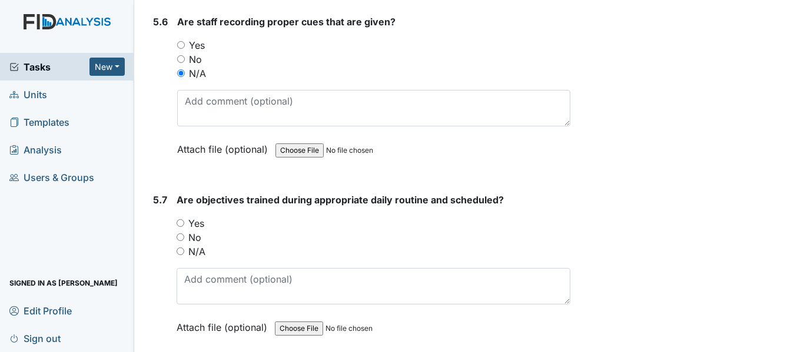
scroll to position [7170, 0]
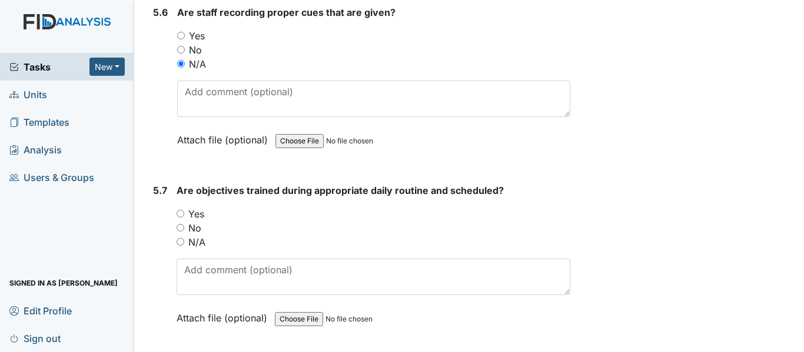
click at [183, 210] on input "Yes" at bounding box center [180, 214] width 8 height 8
radio input "true"
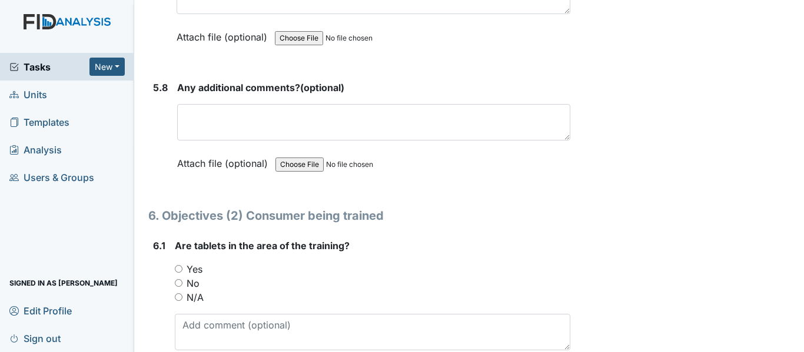
scroll to position [7464, 0]
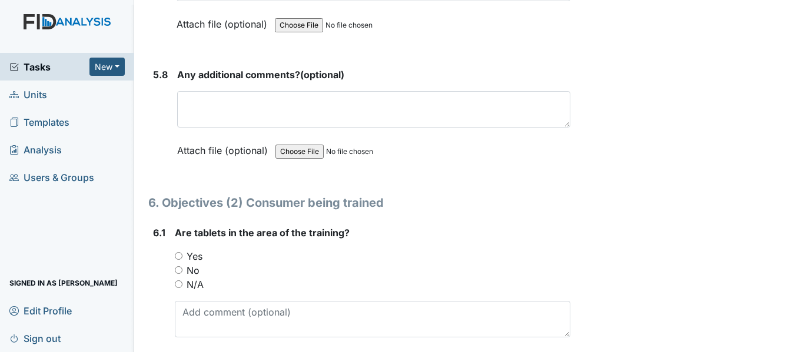
click at [178, 252] on input "Yes" at bounding box center [179, 256] width 8 height 8
radio input "true"
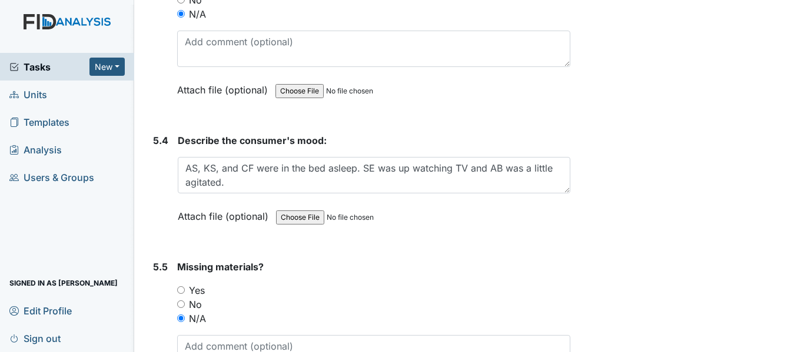
scroll to position [6758, 0]
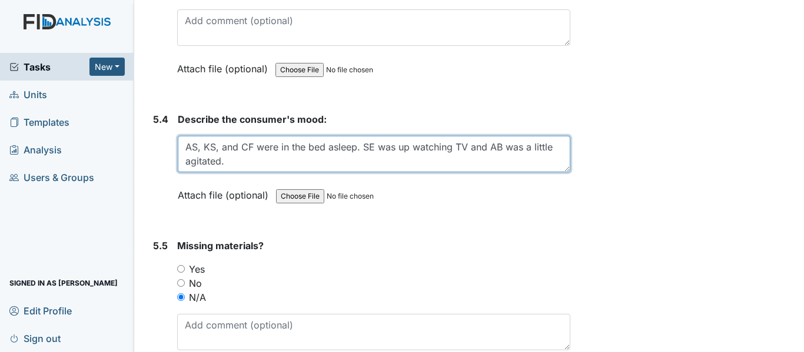
drag, startPoint x: 275, startPoint y: 104, endPoint x: 212, endPoint y: 102, distance: 62.4
click at [212, 136] on textarea "AS, KS, and CF were in the bed asleep. SE was up watching TV and AB was a littl…" at bounding box center [374, 154] width 392 height 36
drag, startPoint x: 202, startPoint y: 101, endPoint x: 274, endPoint y: 115, distance: 73.1
click at [274, 136] on textarea "AS, KS, and CF were in the bed asleep. SE was up watching TV and AB was a littl…" at bounding box center [374, 154] width 392 height 36
click at [245, 136] on textarea "AS, KS, and CF were in the bed asleep. SE was up watching TV and AB was a littl…" at bounding box center [374, 154] width 392 height 36
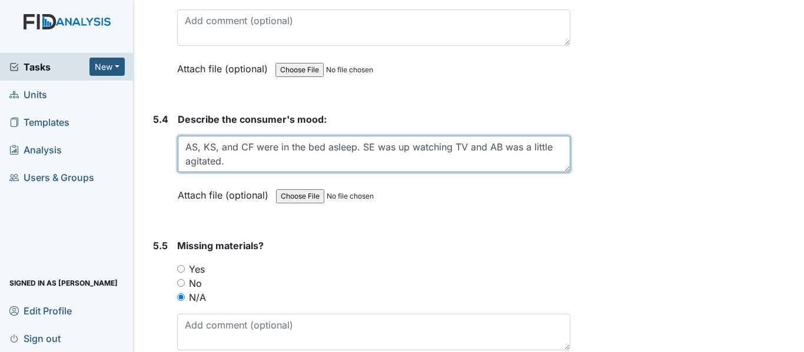
drag, startPoint x: 204, startPoint y: 105, endPoint x: 278, endPoint y: 101, distance: 74.3
click at [278, 136] on textarea "AS, KS, and CF were in the bed asleep. SE was up watching TV and AB was a littl…" at bounding box center [374, 154] width 392 height 36
drag, startPoint x: 300, startPoint y: 104, endPoint x: 571, endPoint y: 101, distance: 271.2
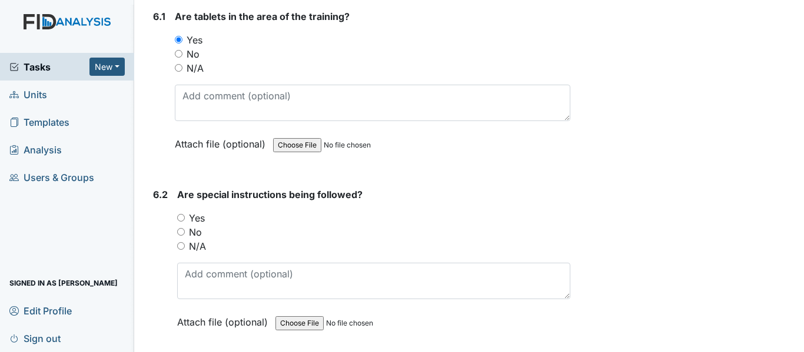
scroll to position [7699, 0]
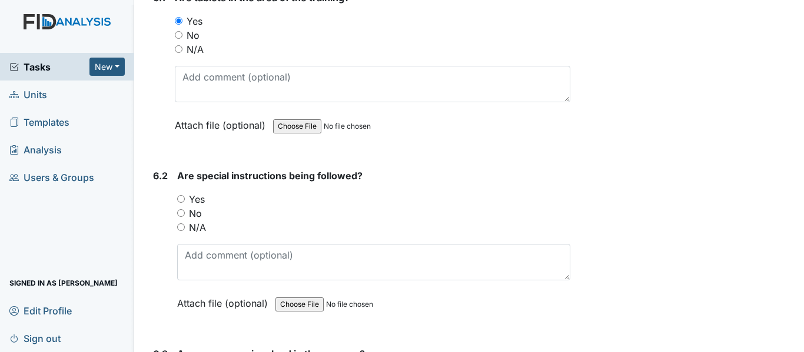
type textarea "AS was in the bed asleep."
click at [182, 224] on input "N/A" at bounding box center [181, 228] width 8 height 8
radio input "true"
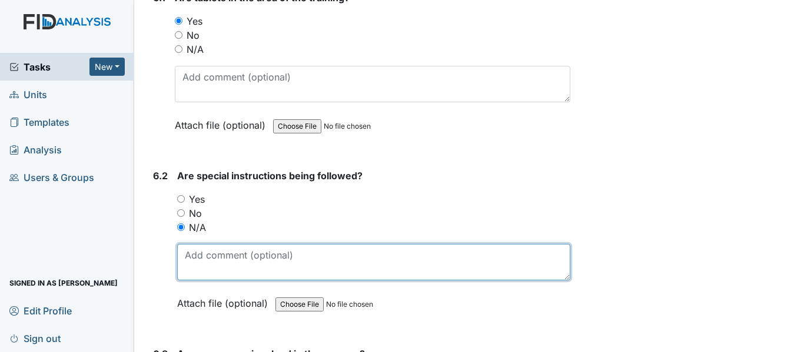
click at [244, 244] on textarea at bounding box center [373, 262] width 393 height 36
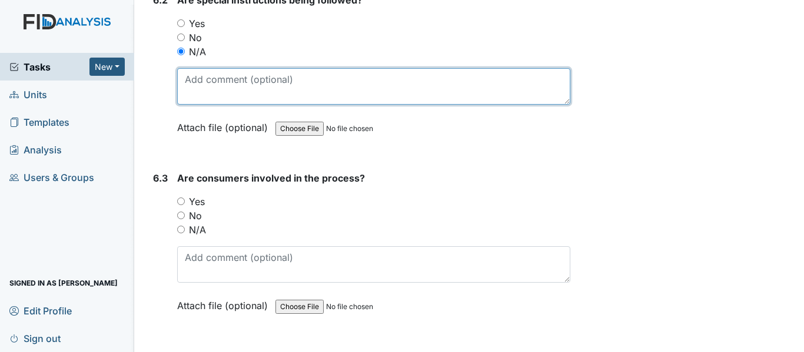
scroll to position [7876, 0]
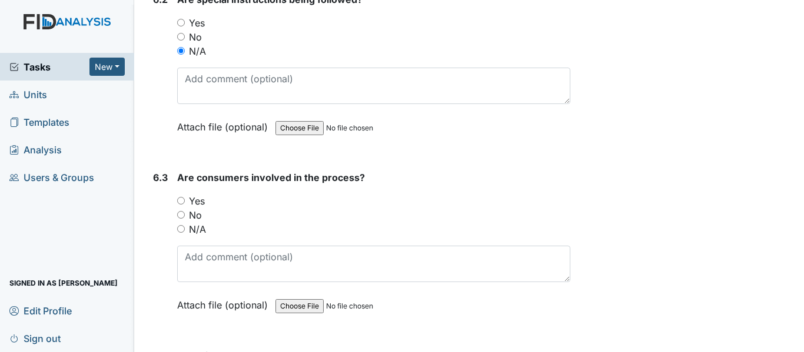
click at [184, 225] on input "N/A" at bounding box center [181, 229] width 8 height 8
radio input "true"
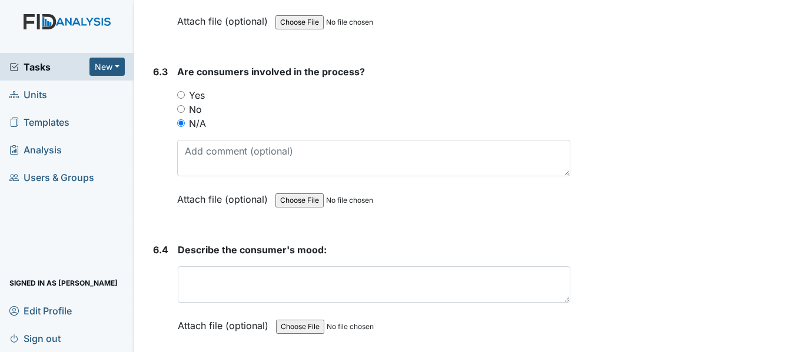
scroll to position [7993, 0]
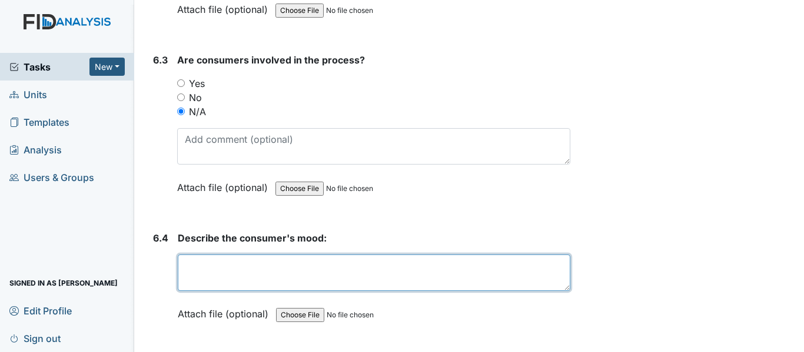
click at [273, 255] on textarea at bounding box center [374, 273] width 392 height 36
paste textarea "KS, and CF were in the bed asleep. SE was up watching TV and AB was a little ag…"
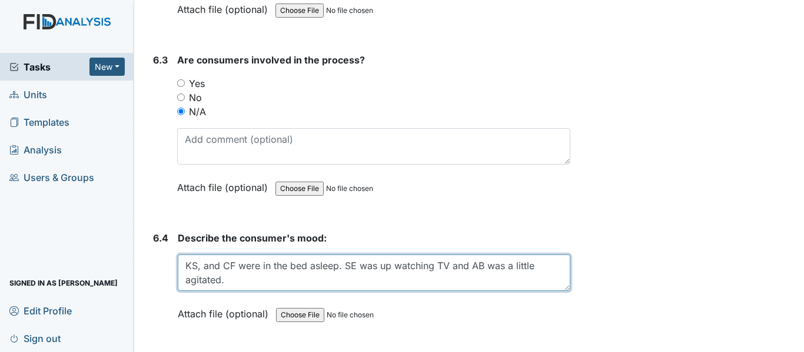
drag, startPoint x: 202, startPoint y: 224, endPoint x: 258, endPoint y: 220, distance: 56.0
click at [258, 255] on textarea "KS, and CF were in the bed asleep. SE was up watching TV and AB was a little ag…" at bounding box center [374, 273] width 392 height 36
click at [335, 255] on textarea "KS was in the bed asleep. SE was up watching TV and AB was a little agitated." at bounding box center [374, 273] width 392 height 36
drag, startPoint x: 305, startPoint y: 224, endPoint x: 554, endPoint y: 222, distance: 248.2
click at [554, 255] on textarea "KS was in the bed asleep. SE was up watching TV and AB was a little agitated." at bounding box center [374, 273] width 392 height 36
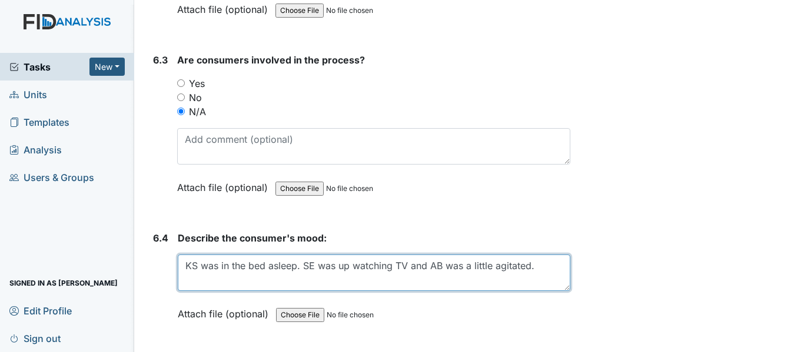
click at [548, 255] on textarea "KS was in the bed asleep. SE was up watching TV and AB was a little agitated." at bounding box center [374, 273] width 392 height 36
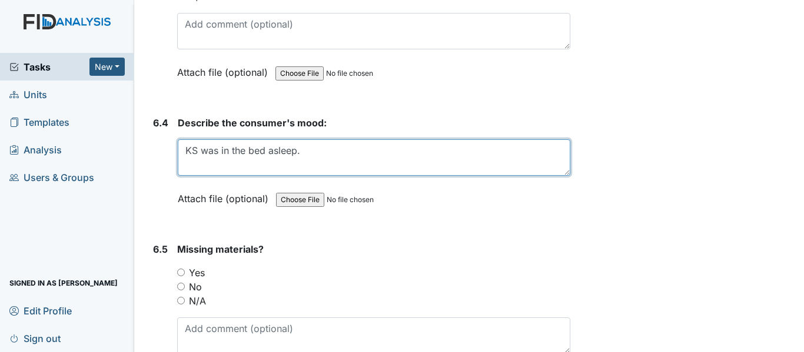
scroll to position [8111, 0]
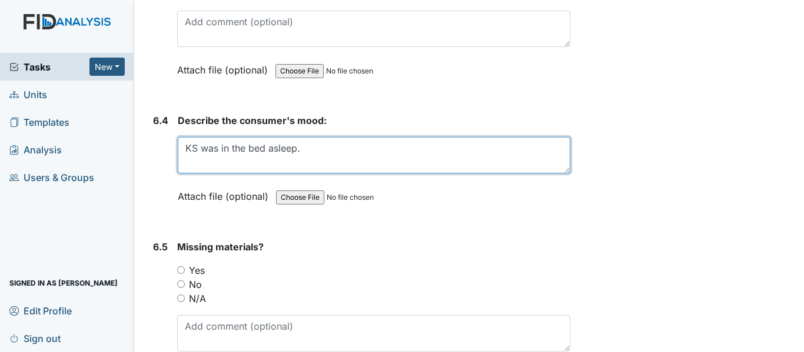
type textarea "KS was in the bed asleep."
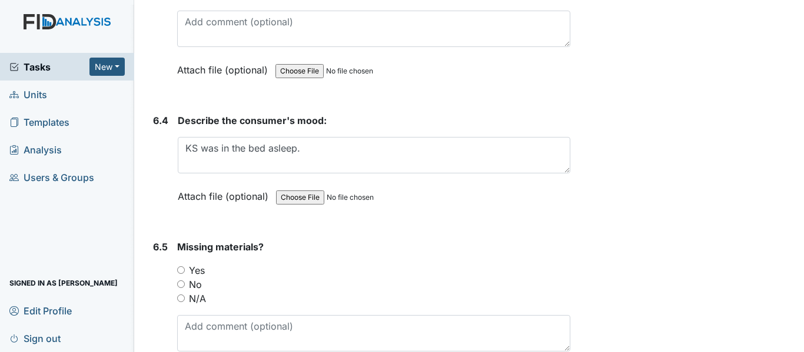
click at [184, 295] on input "N/A" at bounding box center [181, 299] width 8 height 8
radio input "true"
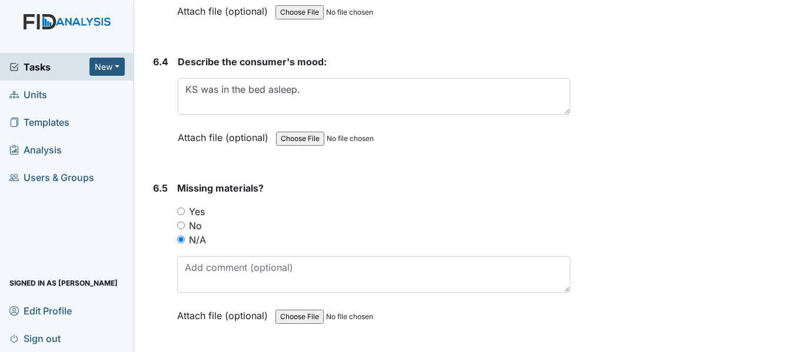
scroll to position [8287, 0]
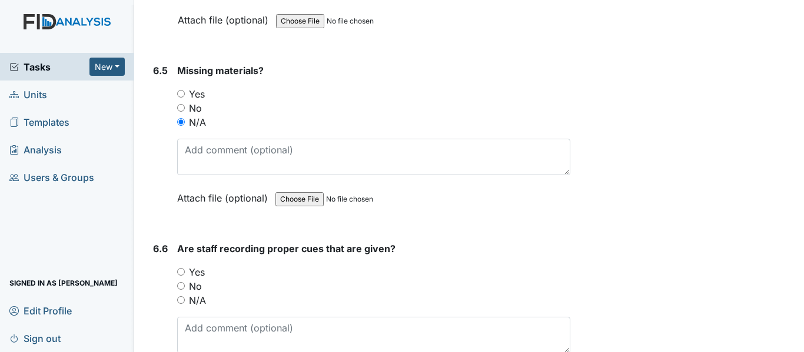
click at [181, 296] on input "N/A" at bounding box center [181, 300] width 8 height 8
radio input "true"
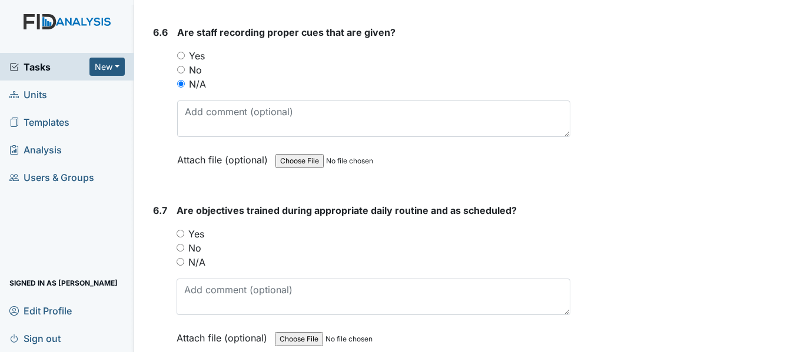
scroll to position [8523, 0]
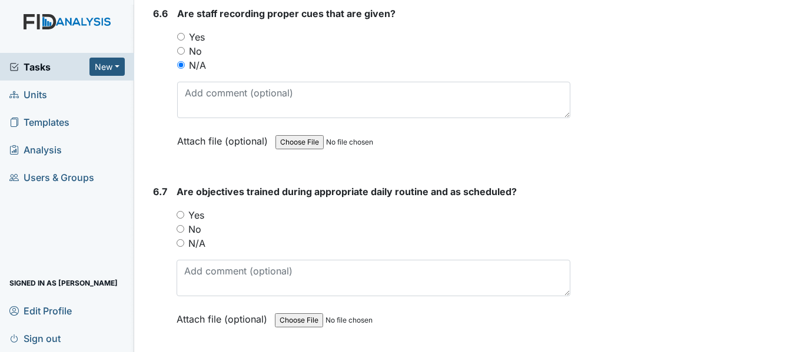
click at [182, 239] on input "N/A" at bounding box center [180, 243] width 8 height 8
radio input "true"
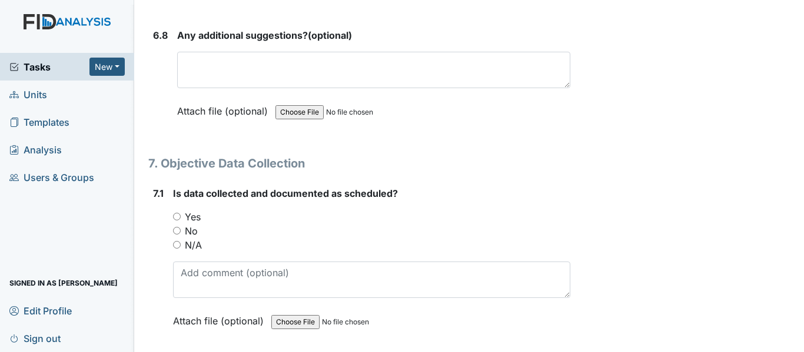
scroll to position [8876, 0]
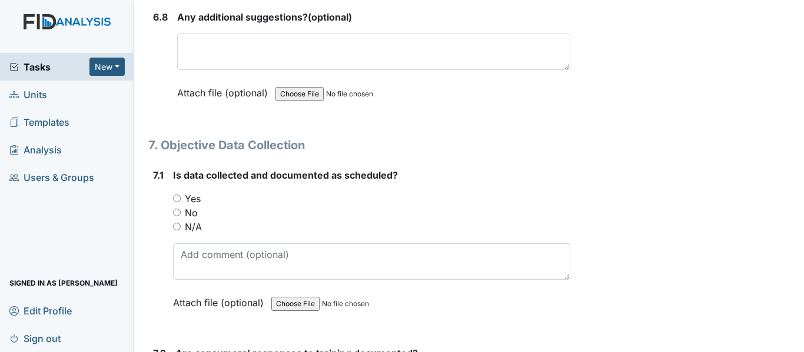
click at [174, 223] on input "N/A" at bounding box center [177, 227] width 8 height 8
radio input "true"
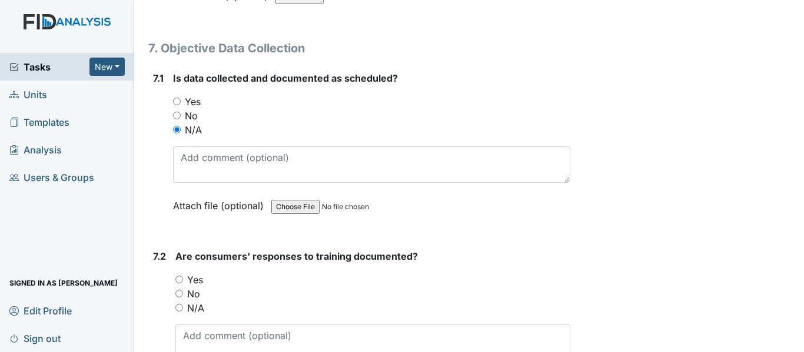
scroll to position [8993, 0]
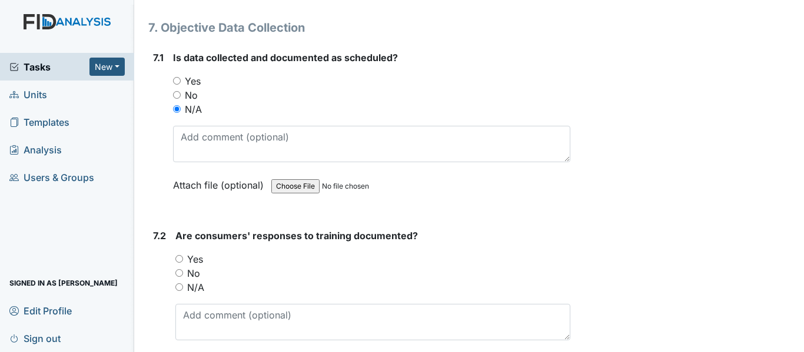
click at [178, 284] on input "N/A" at bounding box center [179, 288] width 8 height 8
radio input "true"
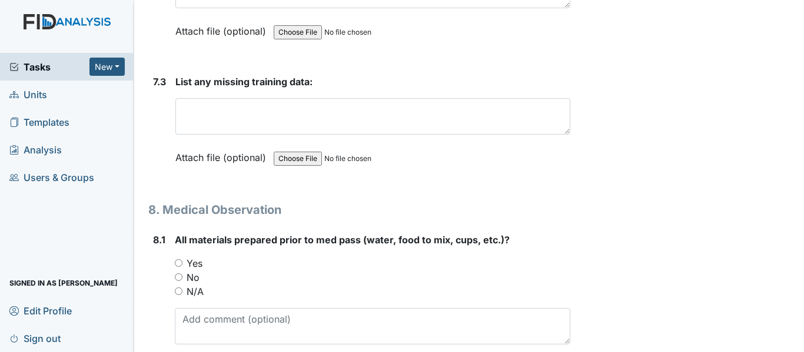
scroll to position [9346, 0]
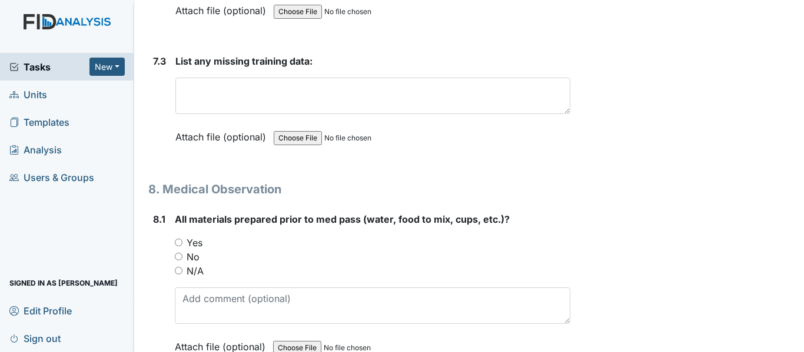
click at [176, 267] on input "N/A" at bounding box center [179, 271] width 8 height 8
radio input "true"
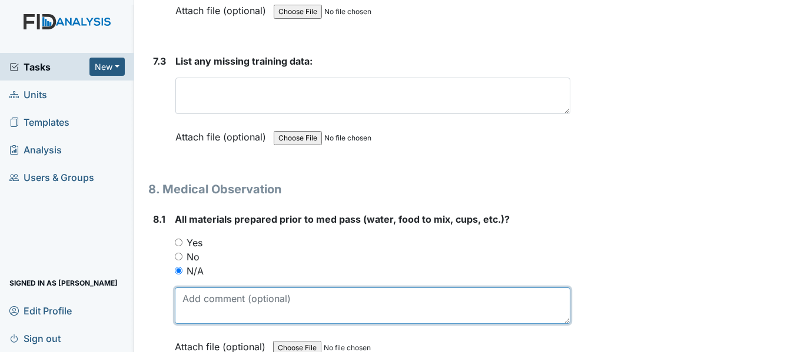
click at [275, 288] on textarea at bounding box center [372, 306] width 395 height 36
type textarea "C"
type textarea "p"
type textarea "B"
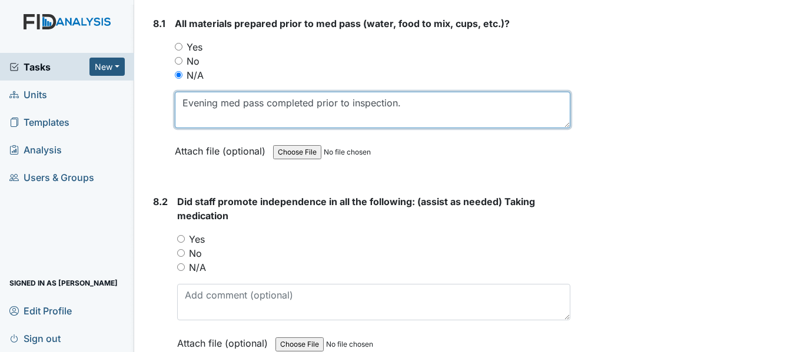
scroll to position [9523, 0]
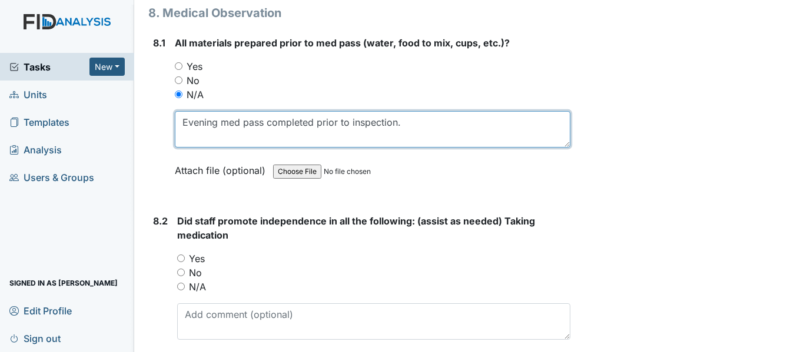
type textarea "Evening med pass completed prior to inspection."
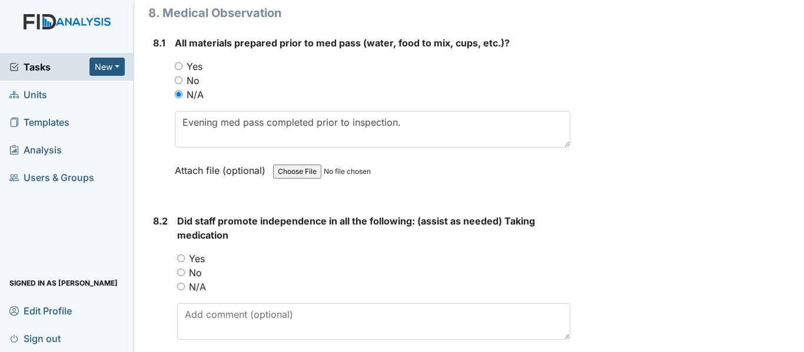
click at [180, 283] on input "N/A" at bounding box center [181, 287] width 8 height 8
radio input "true"
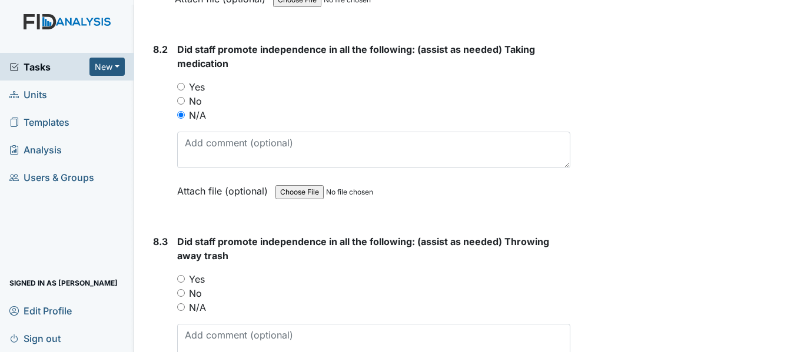
scroll to position [9699, 0]
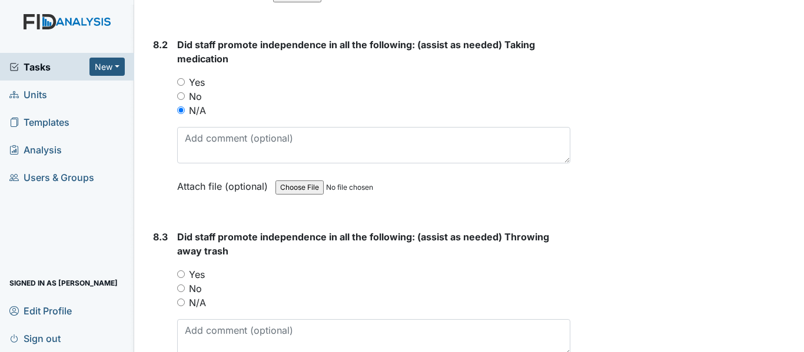
click at [176, 261] on div "8.3 Did staff promote independence in all the following: (assist as needed) Thr…" at bounding box center [359, 317] width 422 height 174
click at [184, 299] on input "N/A" at bounding box center [181, 303] width 8 height 8
radio input "true"
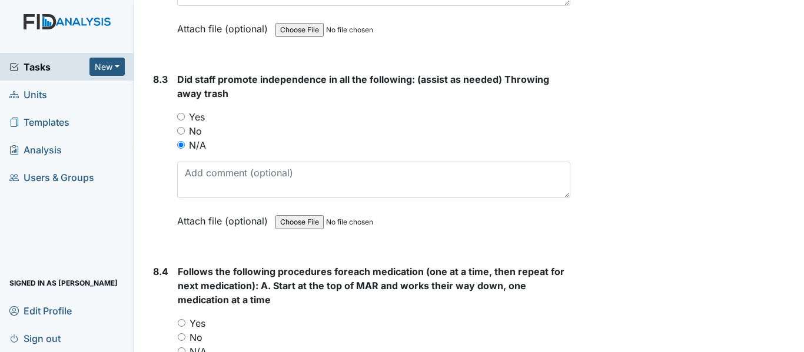
scroll to position [9876, 0]
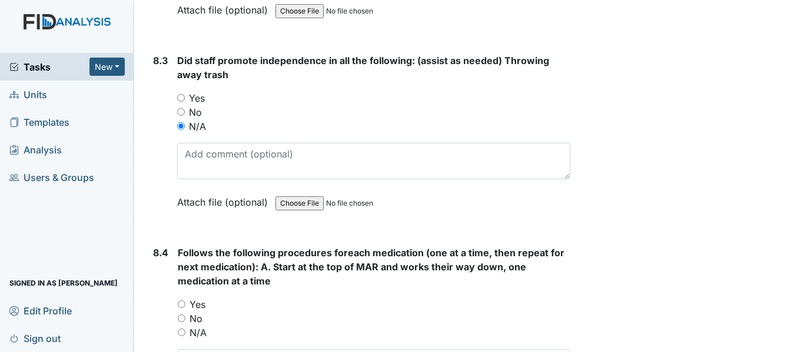
click at [178, 329] on input "N/A" at bounding box center [182, 333] width 8 height 8
radio input "true"
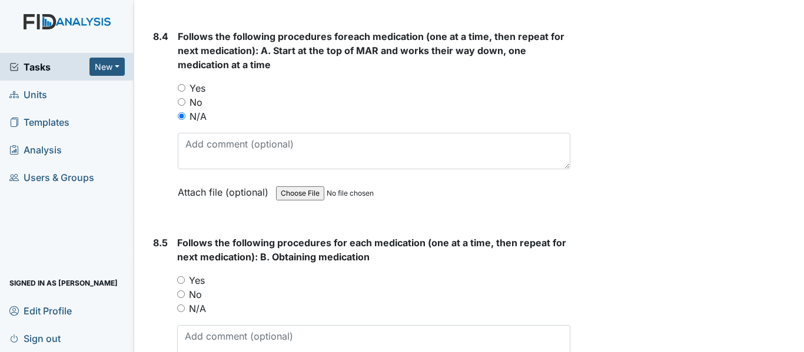
scroll to position [10111, 0]
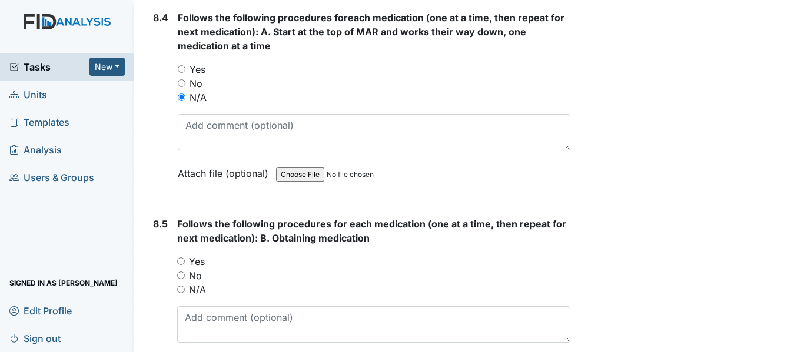
click at [180, 286] on input "N/A" at bounding box center [181, 290] width 8 height 8
radio input "true"
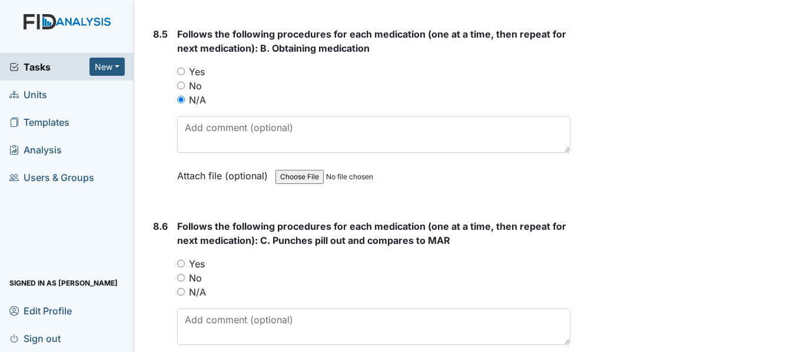
scroll to position [10346, 0]
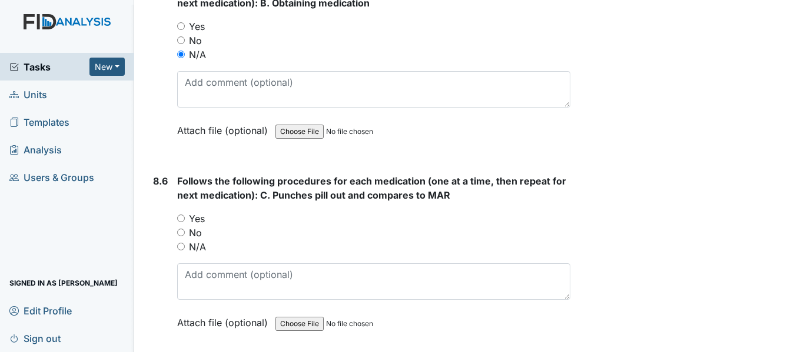
click at [179, 243] on input "N/A" at bounding box center [181, 247] width 8 height 8
radio input "true"
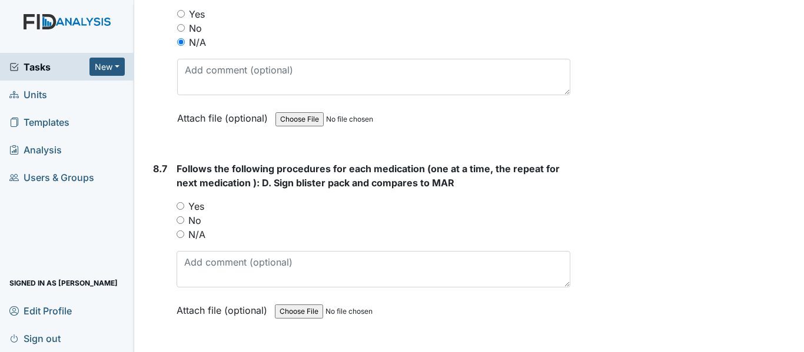
scroll to position [10581, 0]
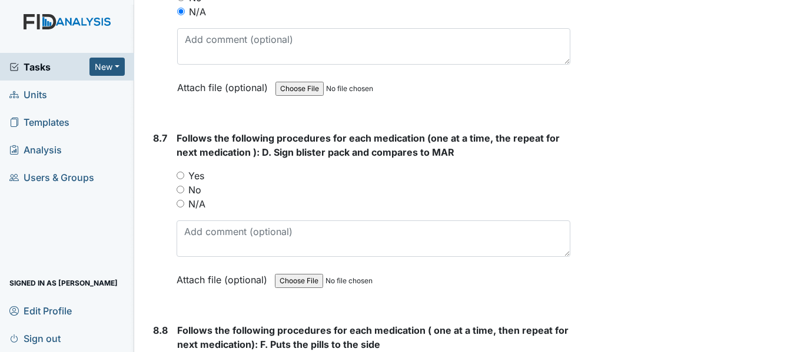
click at [178, 200] on input "N/A" at bounding box center [180, 204] width 8 height 8
radio input "true"
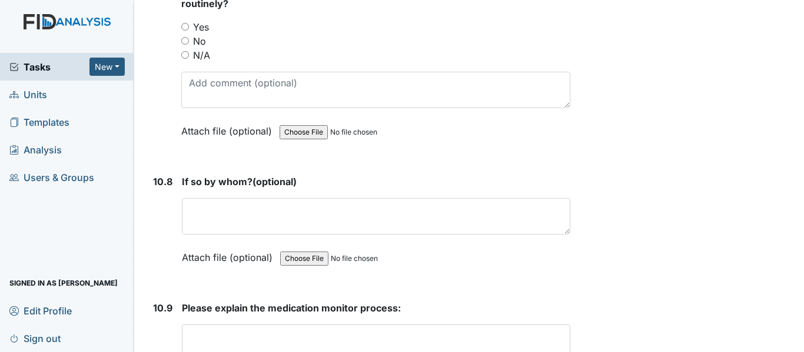
scroll to position [16183, 0]
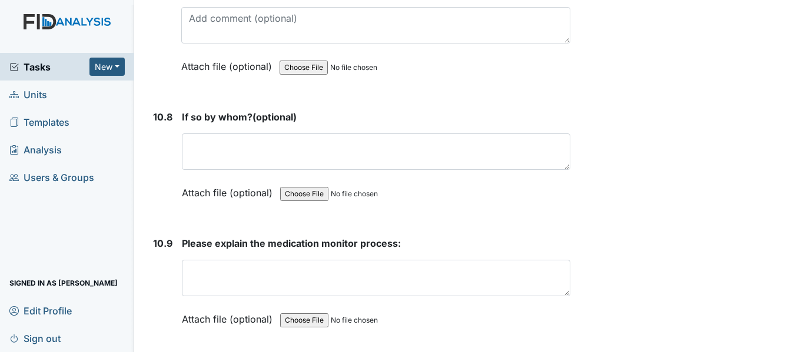
click at [47, 95] on link "Units" at bounding box center [67, 95] width 134 height 28
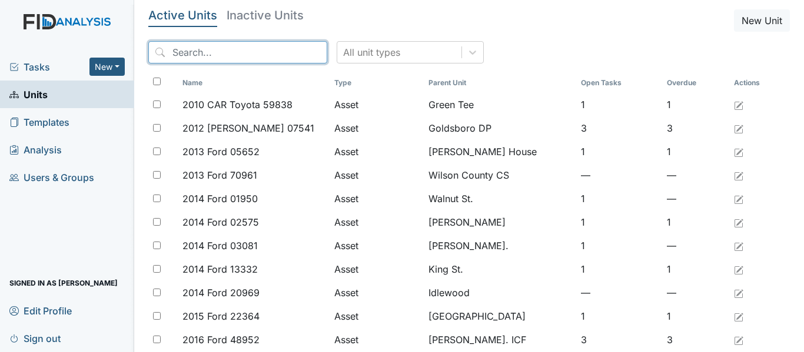
click at [218, 51] on input "search" at bounding box center [237, 52] width 179 height 22
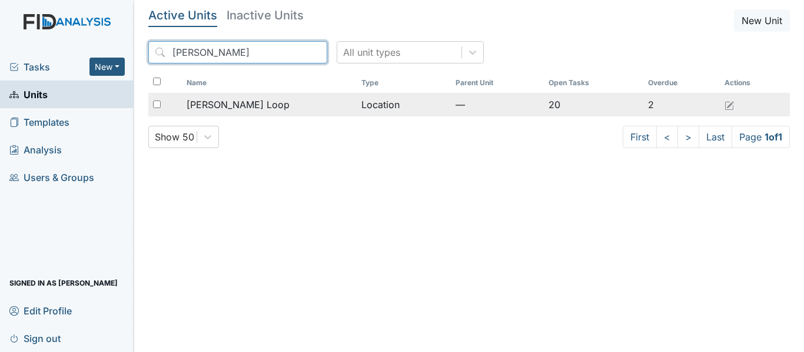
type input "[PERSON_NAME]"
click at [239, 101] on span "[PERSON_NAME] Loop" at bounding box center [237, 105] width 103 height 14
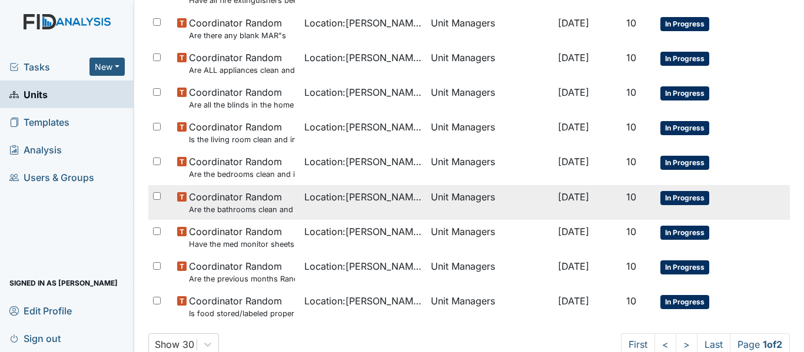
scroll to position [836, 0]
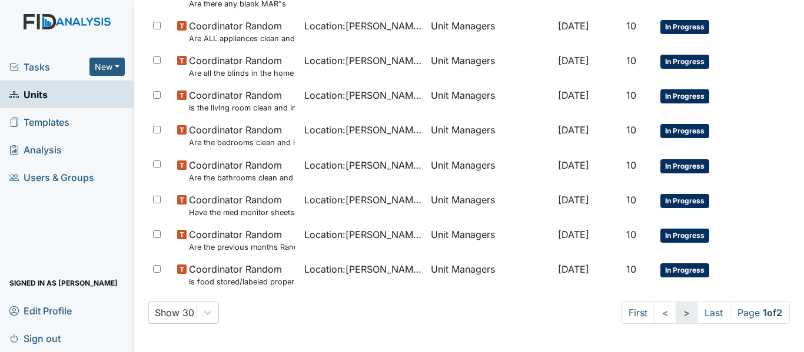
click at [675, 320] on link ">" at bounding box center [686, 313] width 22 height 22
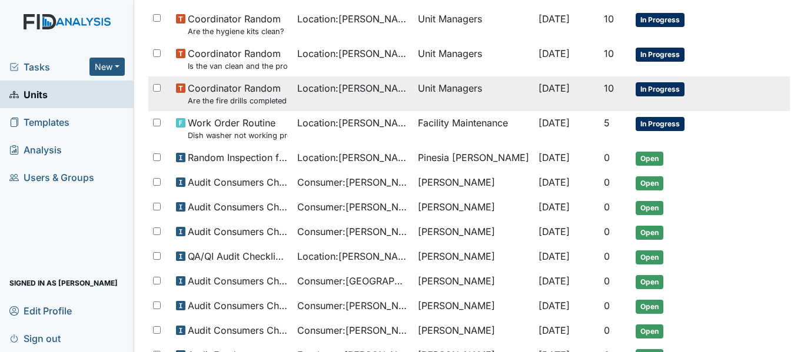
scroll to position [276, 0]
